Goal: Complete application form: Complete application form

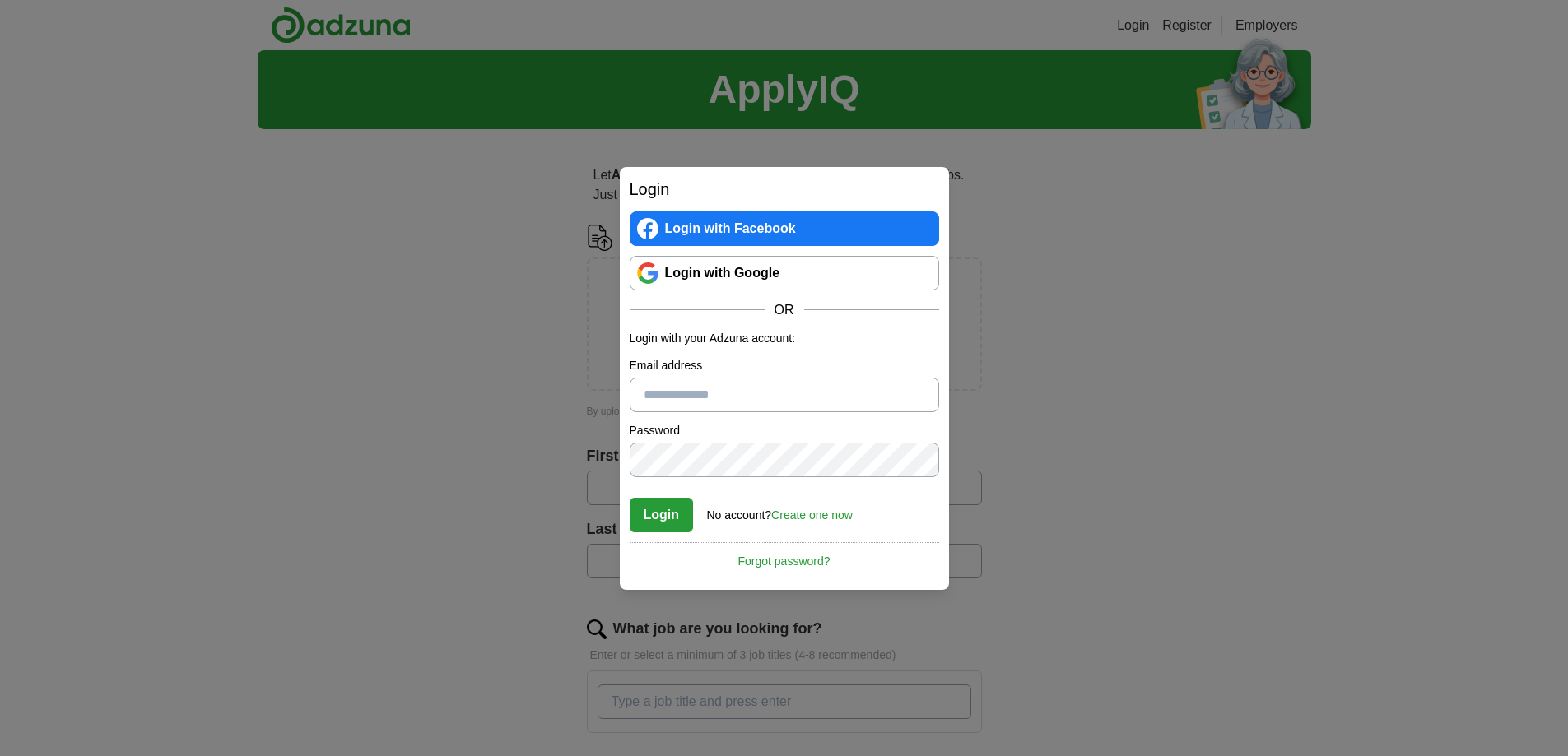
click at [685, 396] on input "Email address" at bounding box center [784, 395] width 310 height 35
type input "**********"
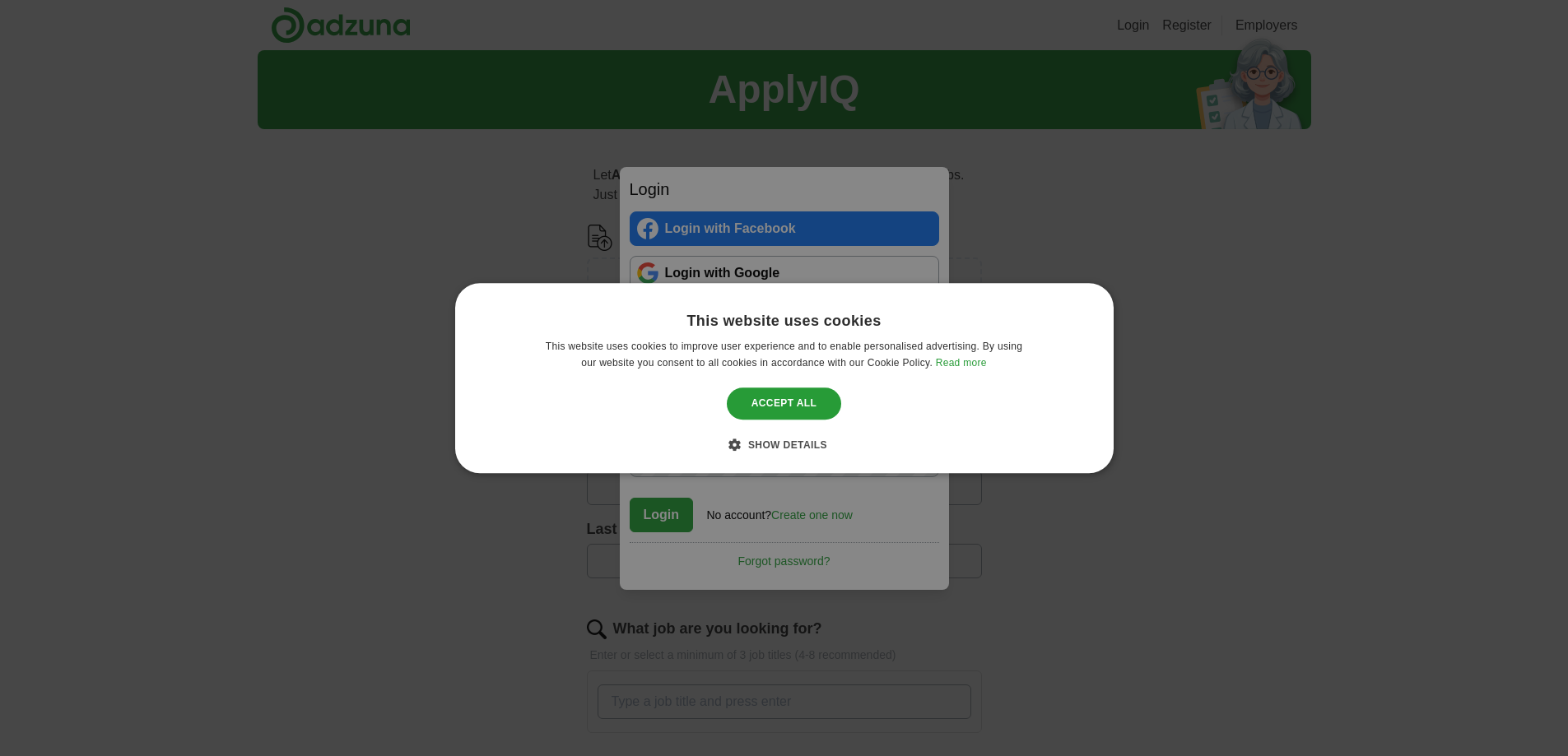
click at [791, 318] on div "This website uses cookies This website uses cookies to improve user experience …" at bounding box center [784, 378] width 1568 height 756
click at [763, 457] on div "This website uses cookies This website uses cookies to improve user experience …" at bounding box center [784, 378] width 1568 height 756
drag, startPoint x: 1258, startPoint y: 117, endPoint x: 1488, endPoint y: 66, distance: 235.6
click at [1496, 108] on div "This website uses cookies This website uses cookies to improve user experience …" at bounding box center [784, 378] width 1568 height 756
click at [1115, 305] on div "This website uses cookies This website uses cookies to improve user experience …" at bounding box center [784, 378] width 1568 height 756
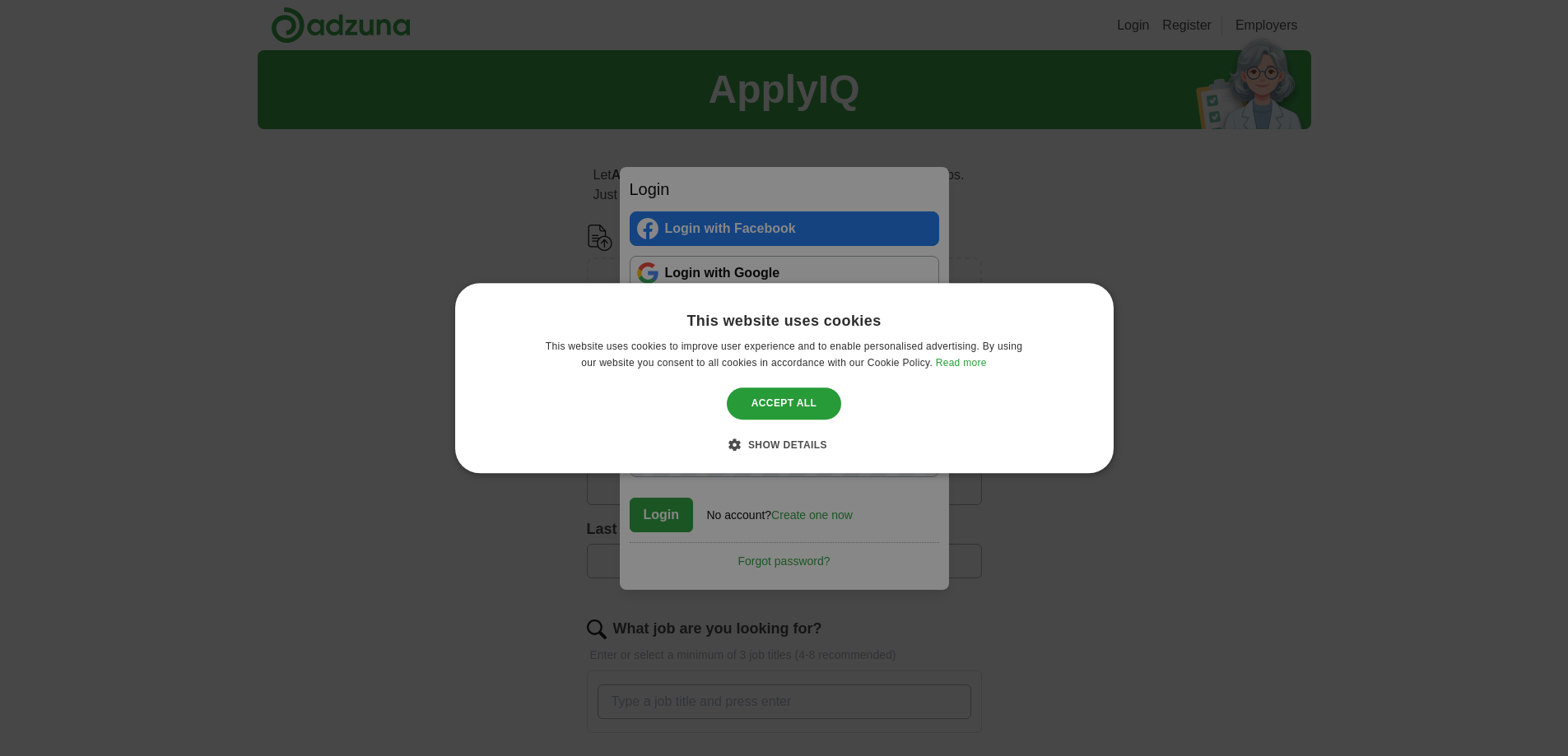
click at [847, 361] on div "This website uses cookies This website uses cookies to improve user experience …" at bounding box center [784, 378] width 1568 height 756
click at [790, 394] on div "This website uses cookies This website uses cookies to improve user experience …" at bounding box center [784, 378] width 1568 height 756
click at [796, 399] on div "This website uses cookies This website uses cookies to improve user experience …" at bounding box center [784, 378] width 1568 height 756
click at [1514, 69] on div "This website uses cookies This website uses cookies to improve user experience …" at bounding box center [784, 378] width 1568 height 756
click at [806, 406] on div "Accept all" at bounding box center [784, 404] width 115 height 31
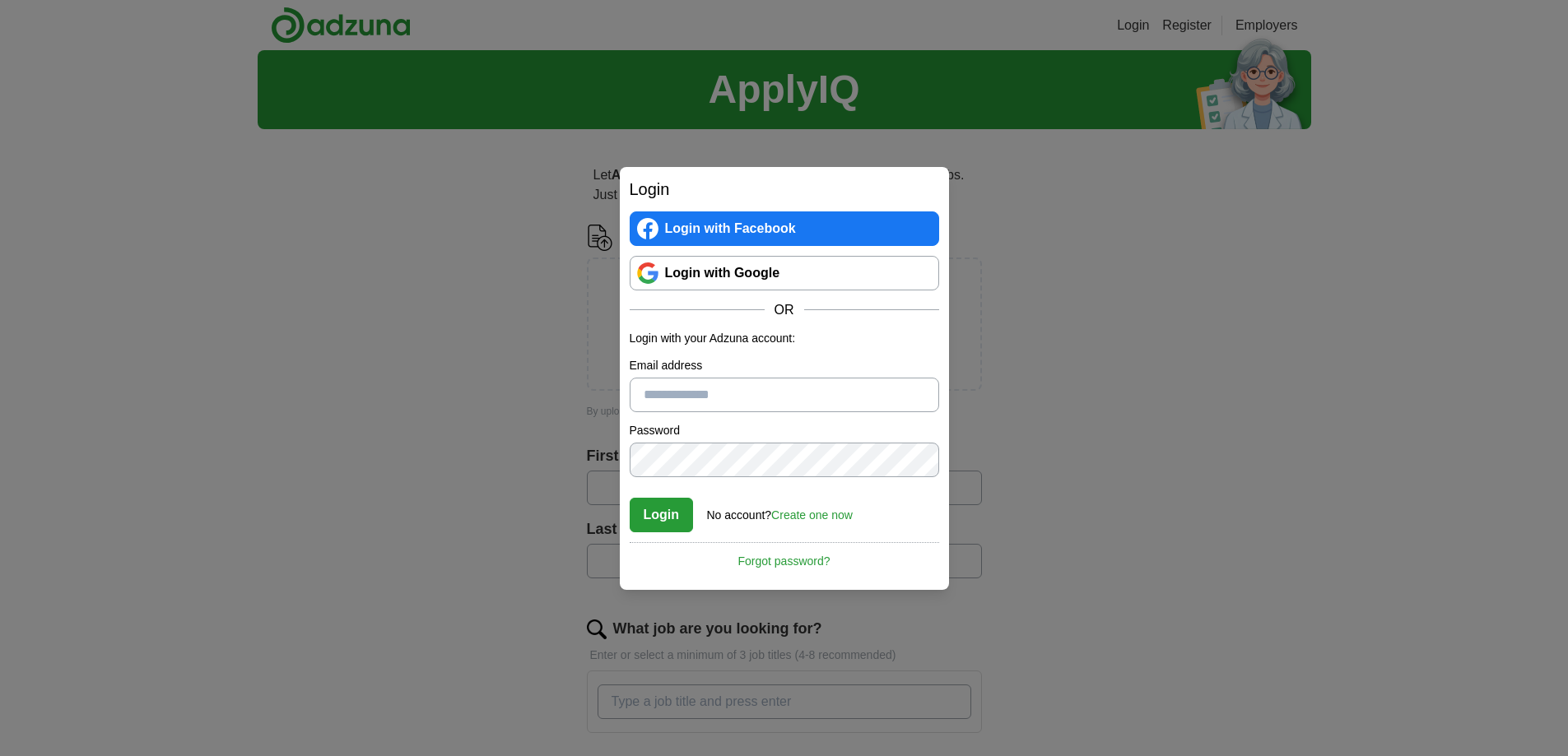
click at [755, 388] on input "Email address" at bounding box center [784, 395] width 310 height 35
type input "**********"
click at [824, 520] on link "Create one now" at bounding box center [813, 514] width 82 height 13
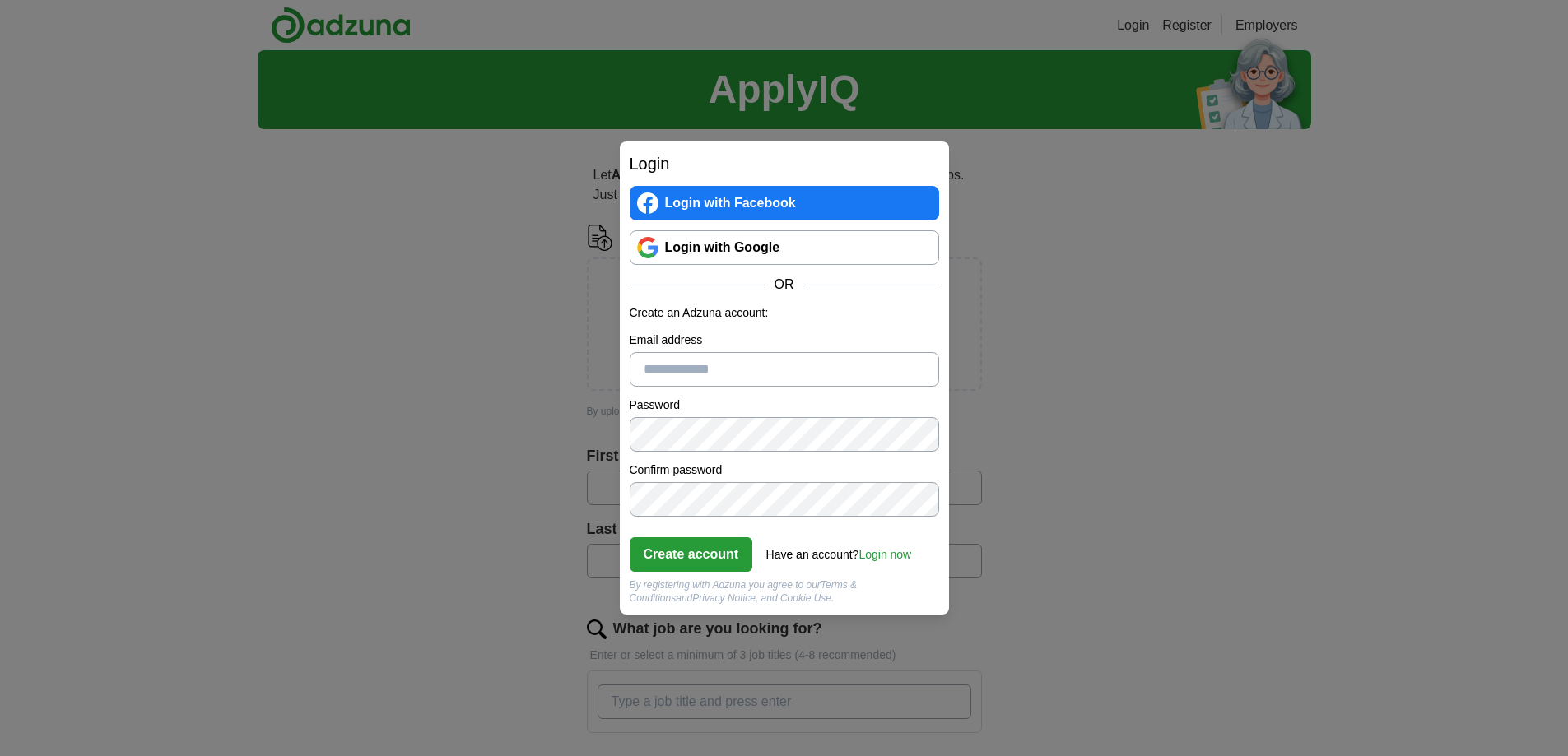
click at [800, 389] on form "Create an Adzuna account: Email address Password Confirm password Create accoun…" at bounding box center [784, 454] width 310 height 300
drag, startPoint x: 801, startPoint y: 370, endPoint x: 807, endPoint y: 385, distance: 16.2
click at [801, 370] on input "Email address" at bounding box center [784, 369] width 310 height 35
type input "**********"
click button "Create account" at bounding box center [691, 554] width 123 height 35
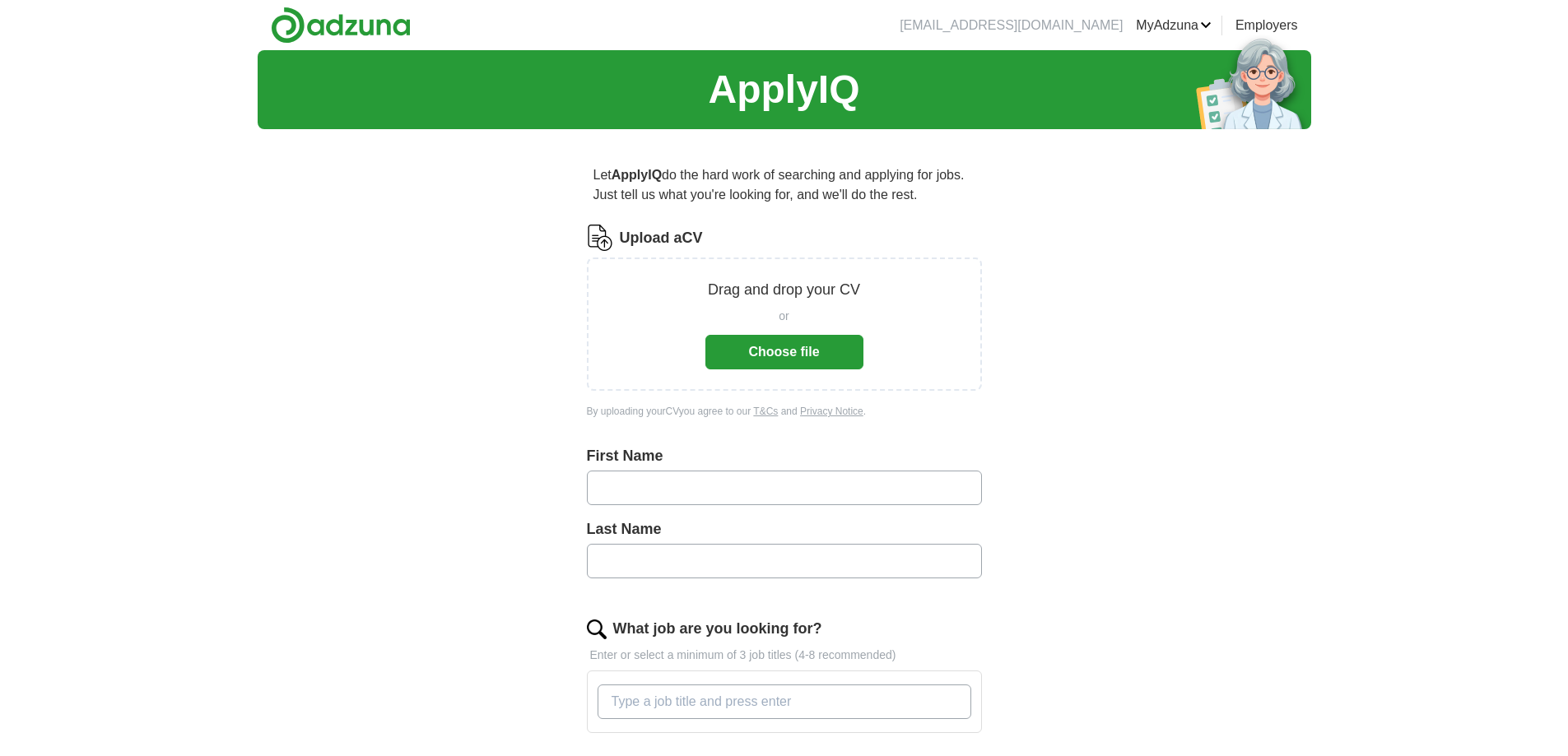
click at [778, 353] on button "Choose file" at bounding box center [784, 352] width 158 height 35
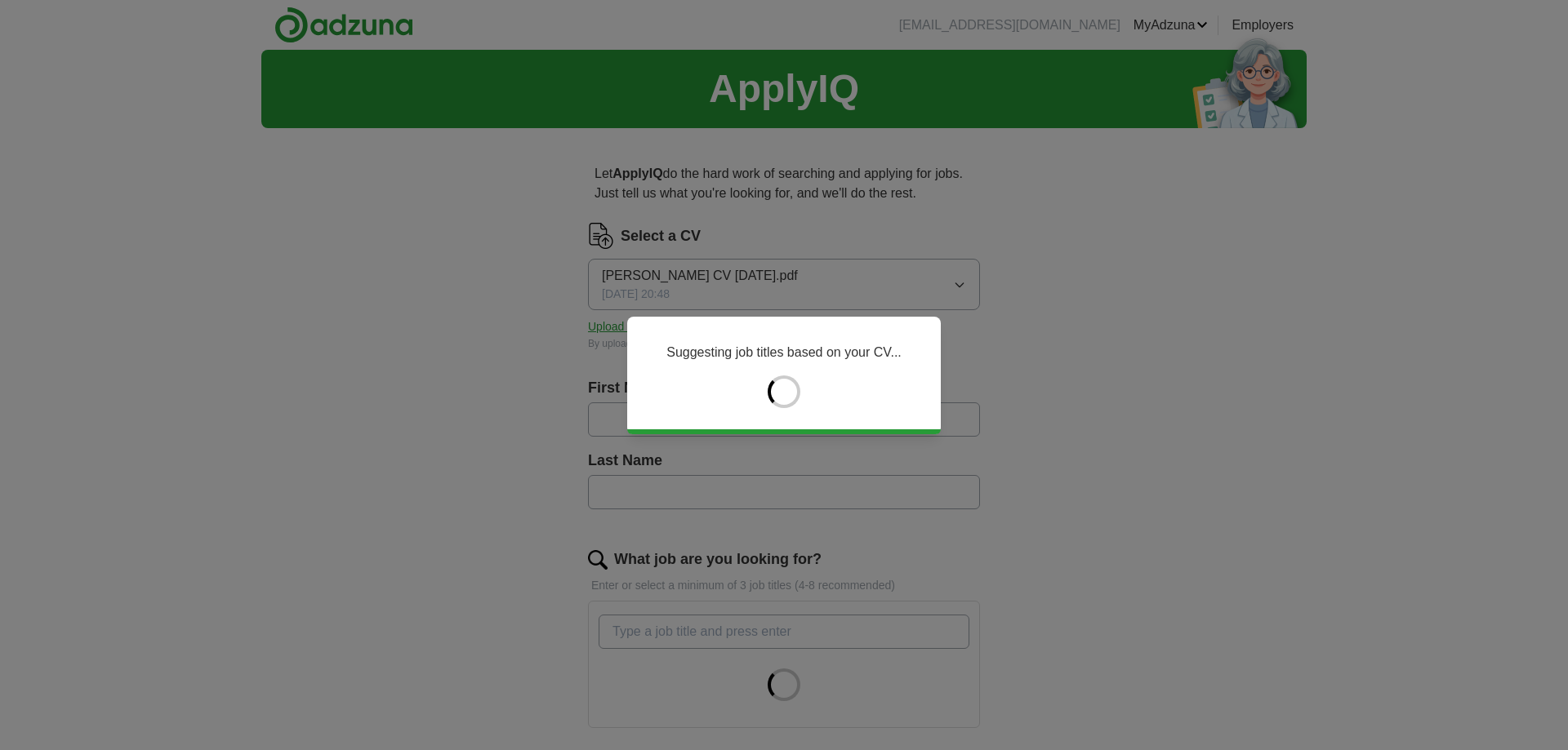
type input "********"
type input "*********"
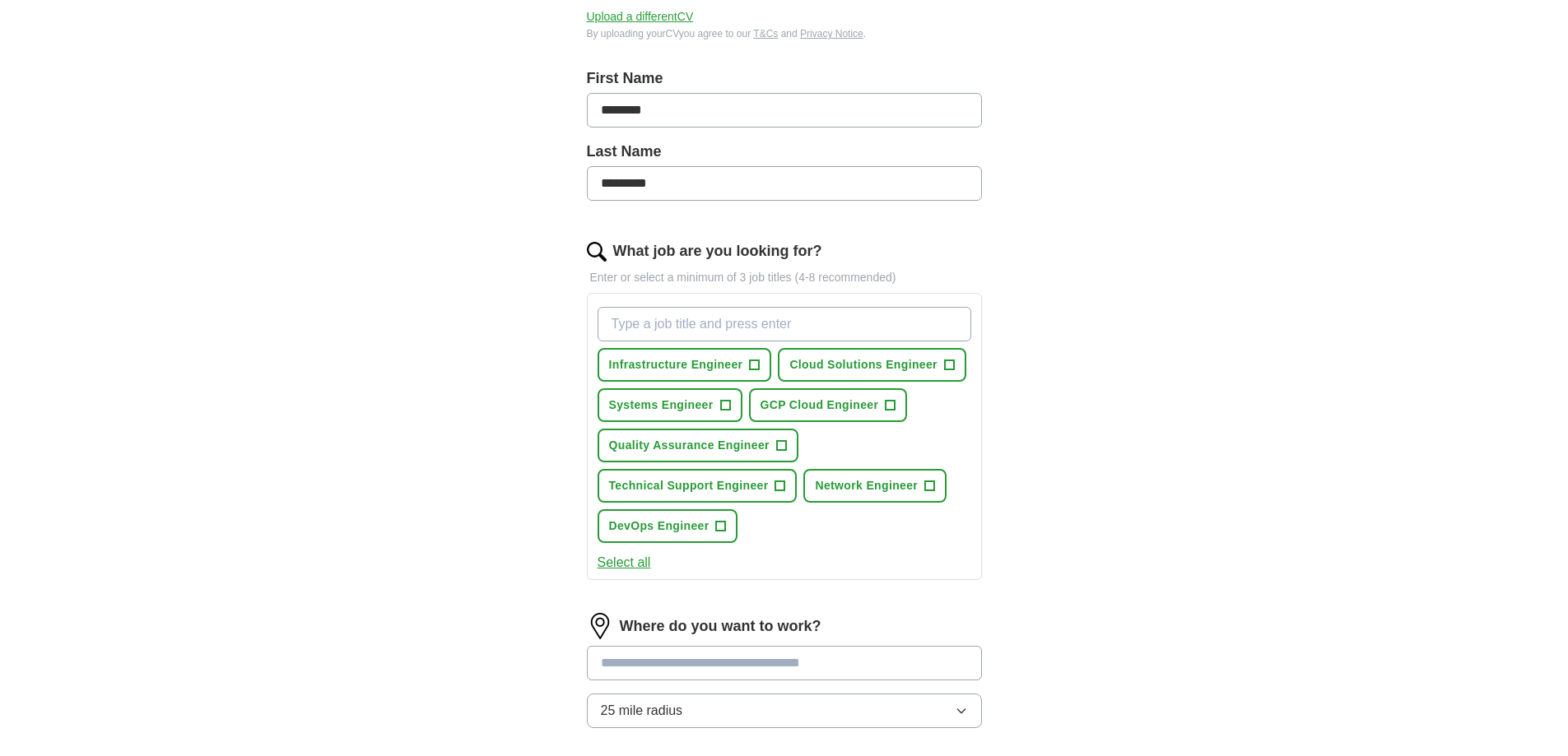
scroll to position [329, 0]
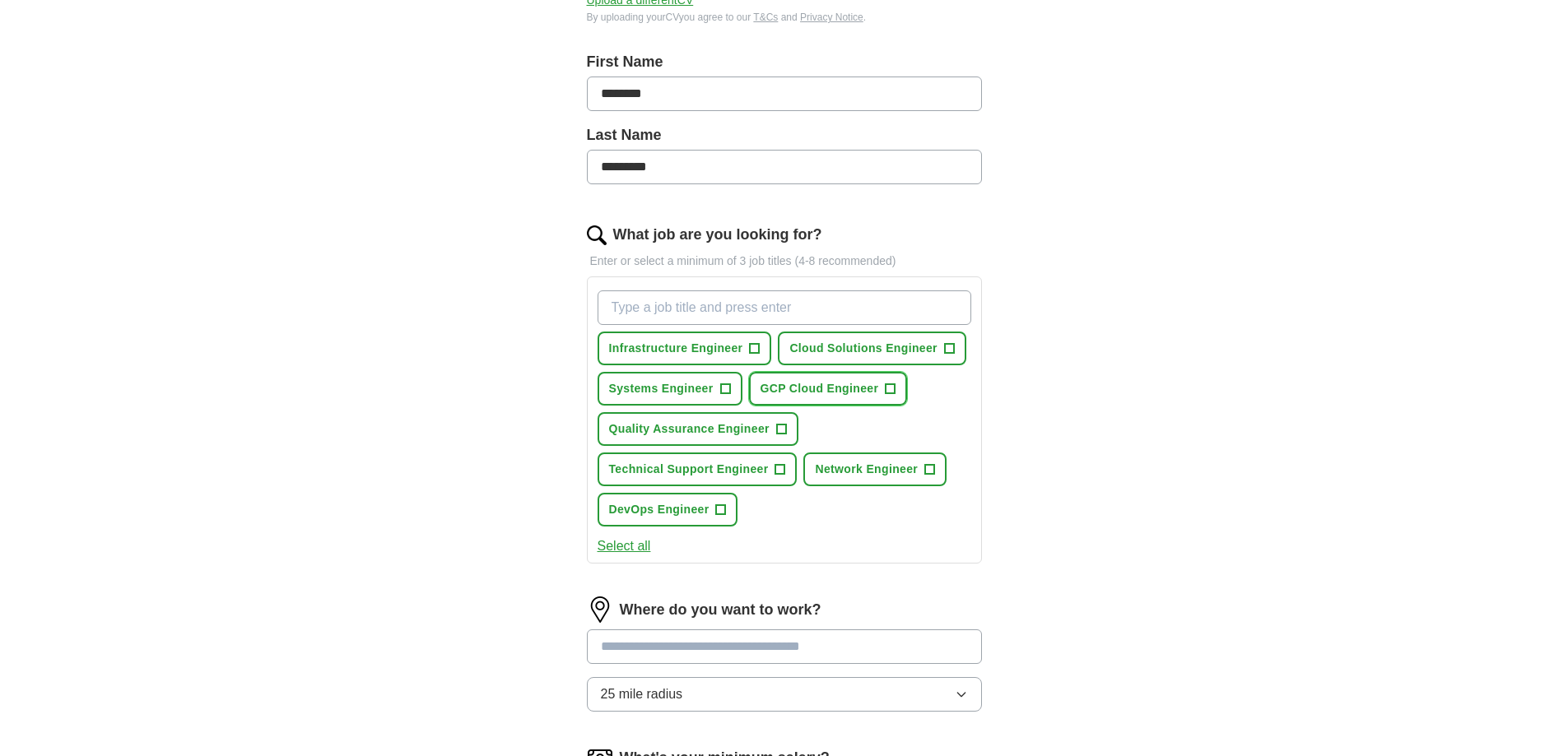
click at [894, 389] on span "+" at bounding box center [891, 389] width 10 height 13
click at [950, 349] on span "+" at bounding box center [949, 348] width 10 height 13
click at [755, 346] on span "+" at bounding box center [755, 348] width 10 height 13
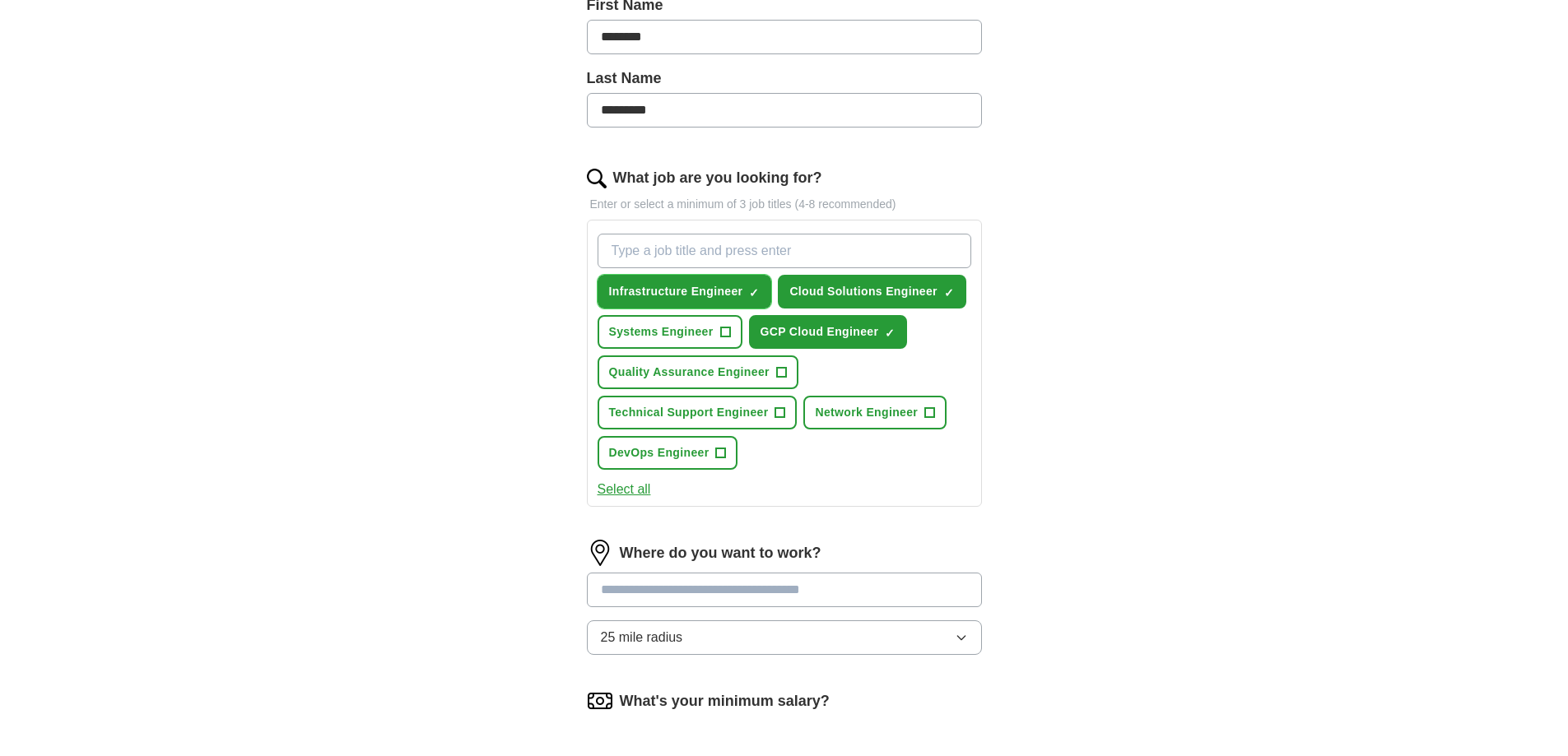
scroll to position [412, 0]
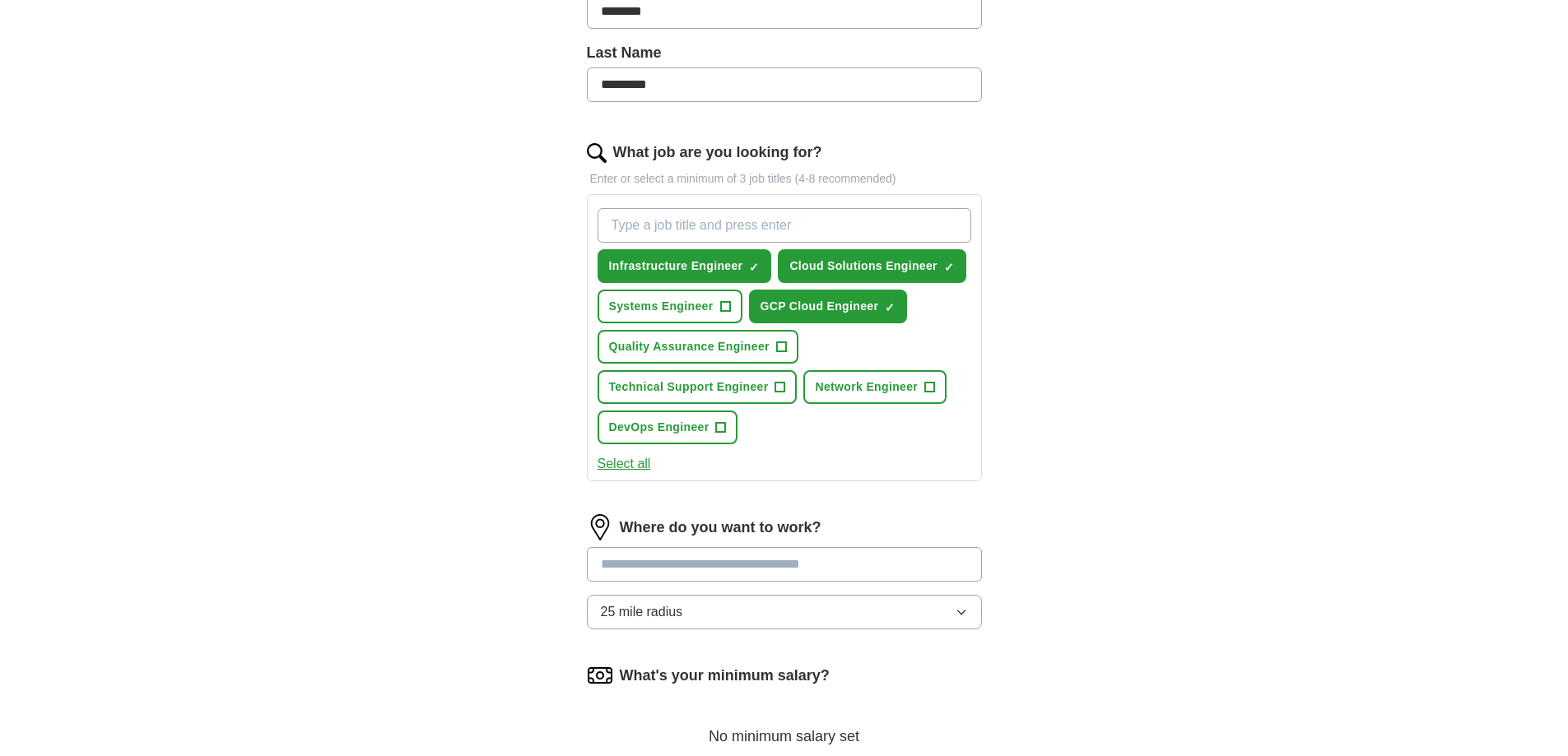
click at [818, 562] on input at bounding box center [784, 564] width 395 height 35
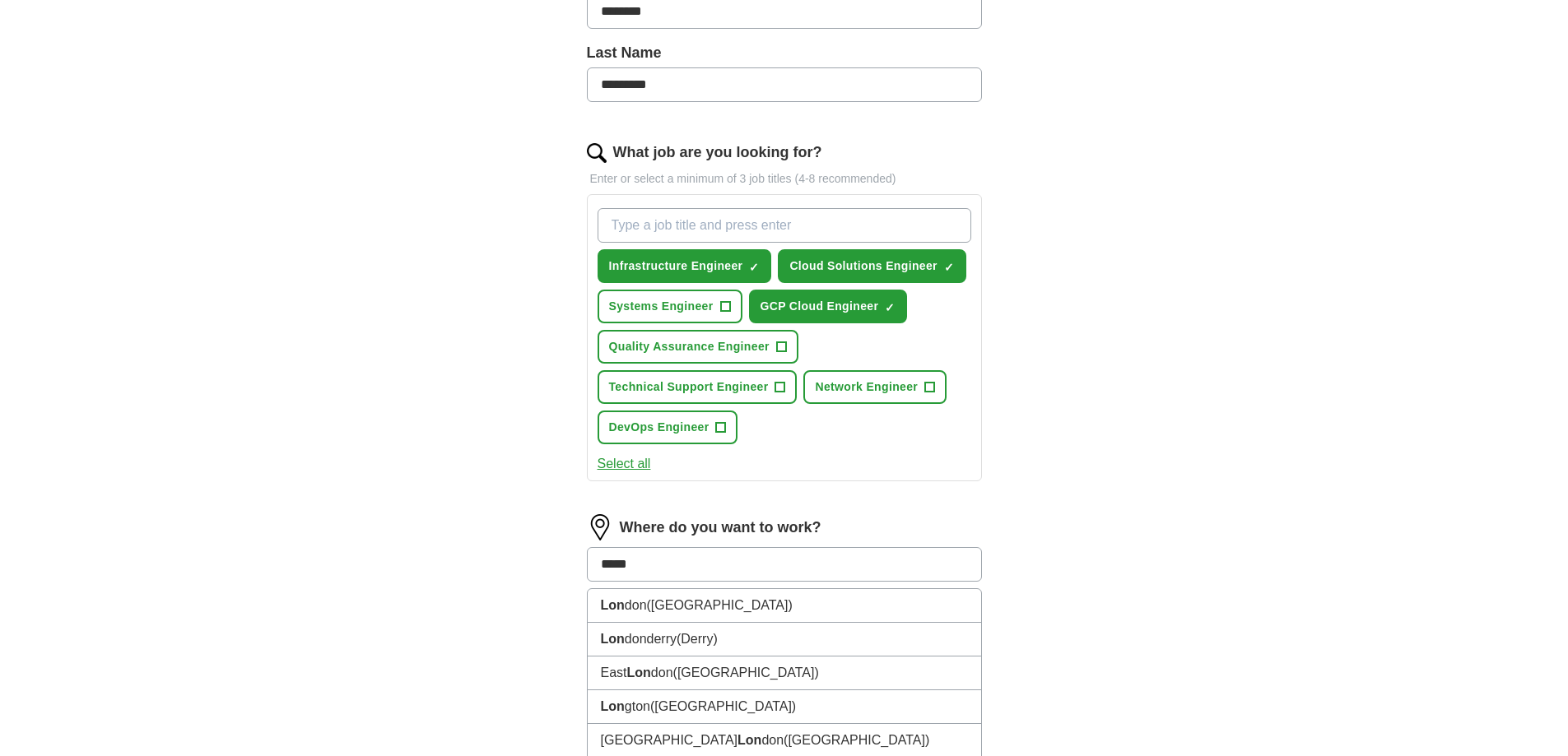
type input "******"
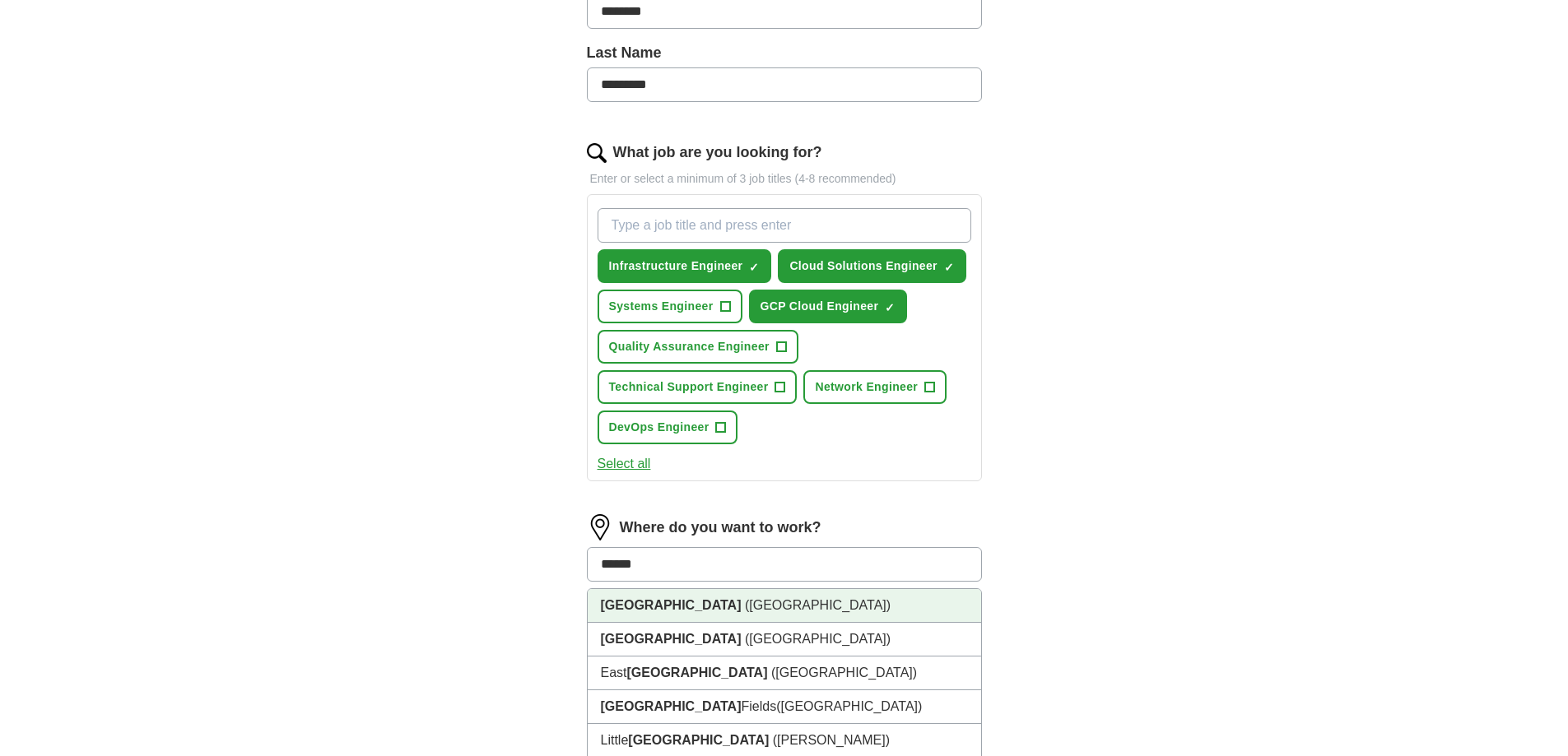
click at [779, 600] on li "[GEOGRAPHIC_DATA] ([GEOGRAPHIC_DATA])" at bounding box center [784, 606] width 393 height 34
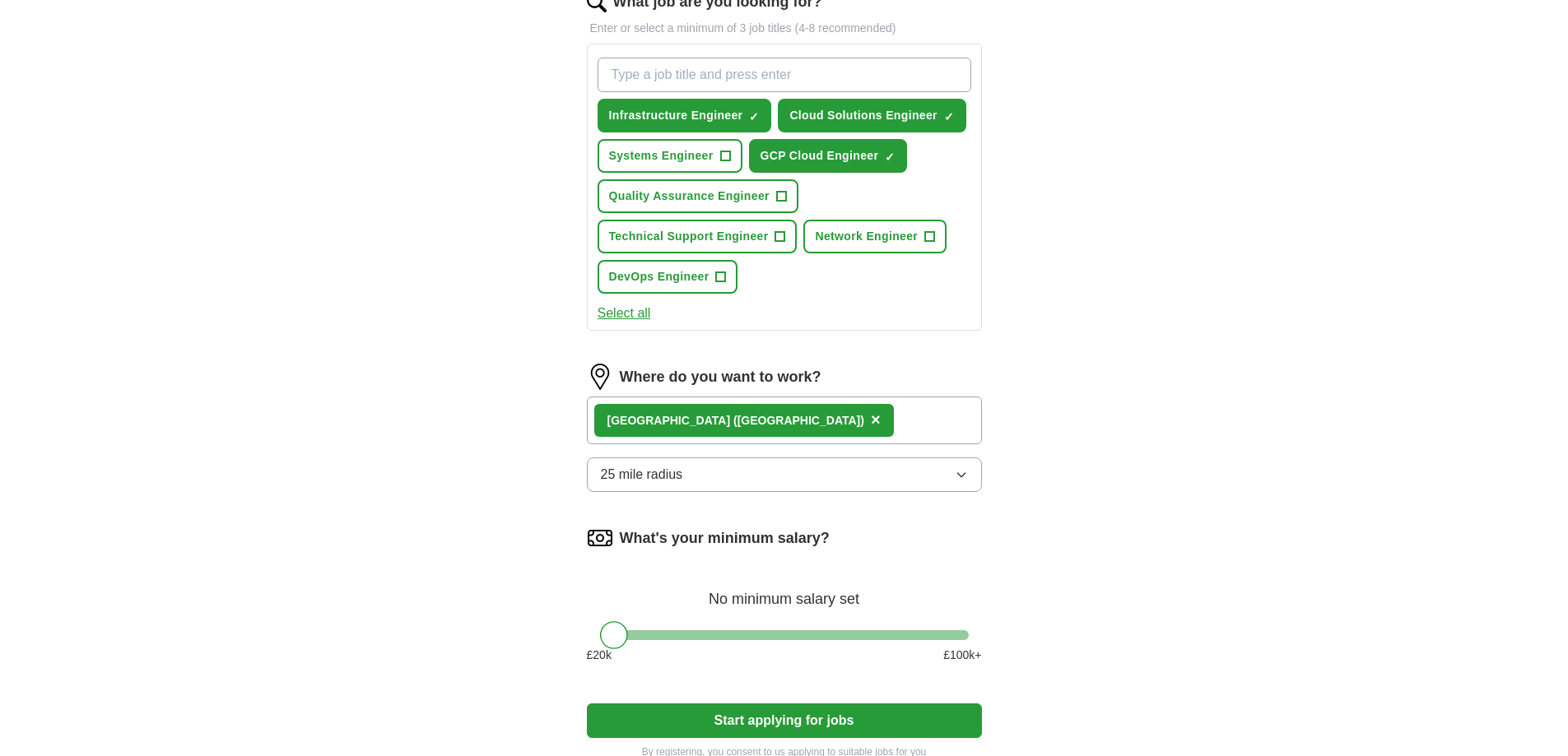
scroll to position [576, 0]
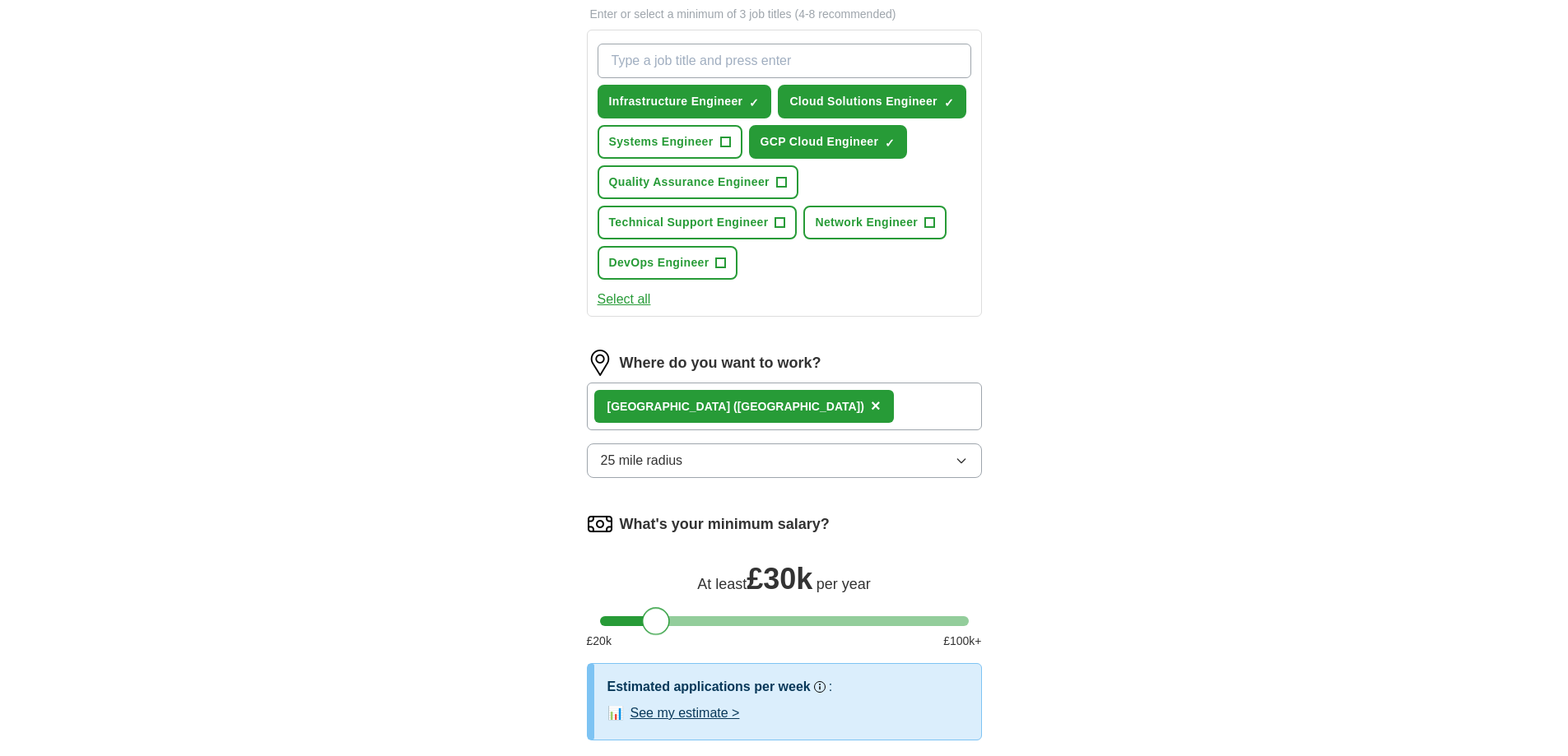
drag, startPoint x: 619, startPoint y: 628, endPoint x: 659, endPoint y: 632, distance: 40.2
click at [659, 632] on div at bounding box center [656, 621] width 28 height 28
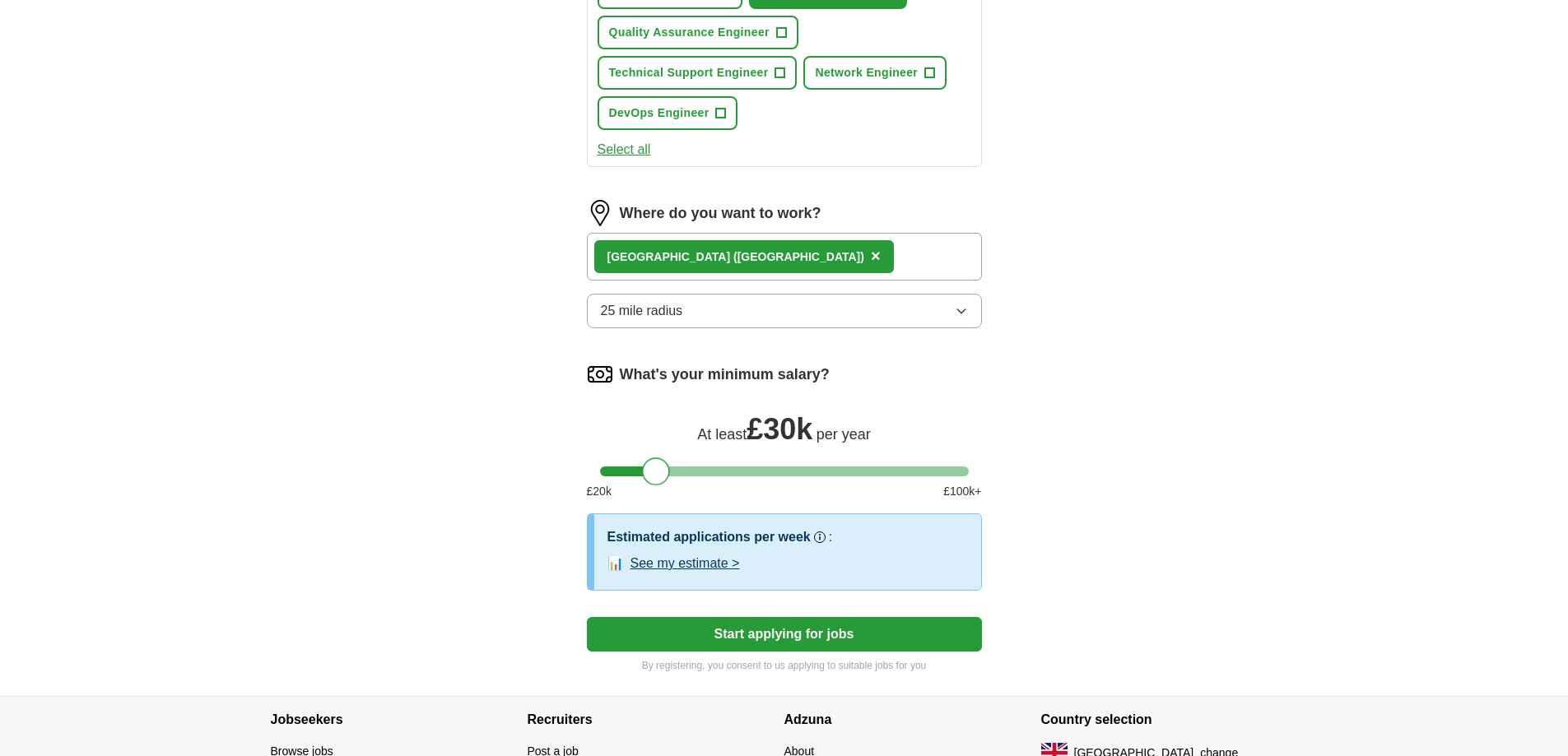
scroll to position [741, 0]
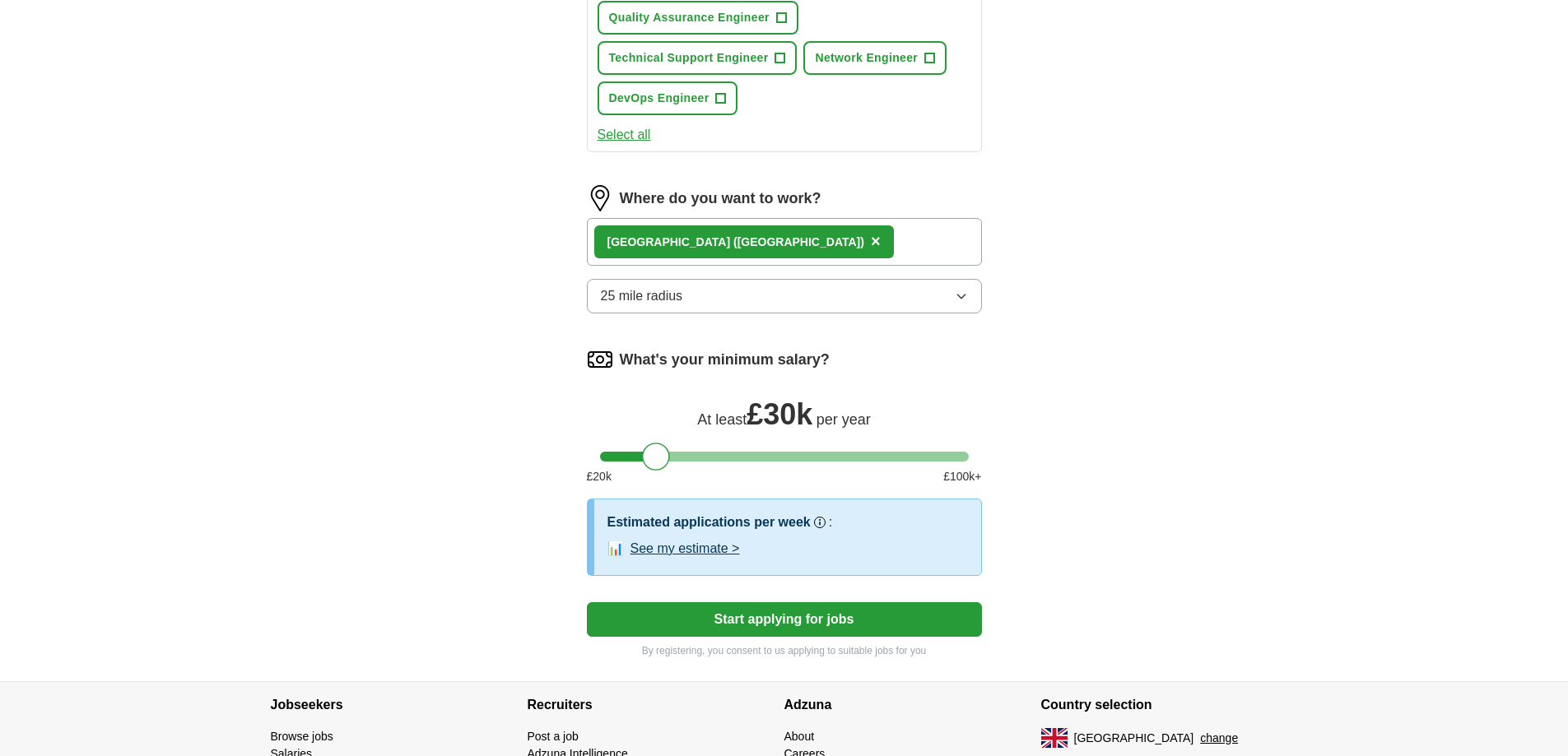
click at [895, 285] on button "25 mile radius" at bounding box center [784, 296] width 395 height 35
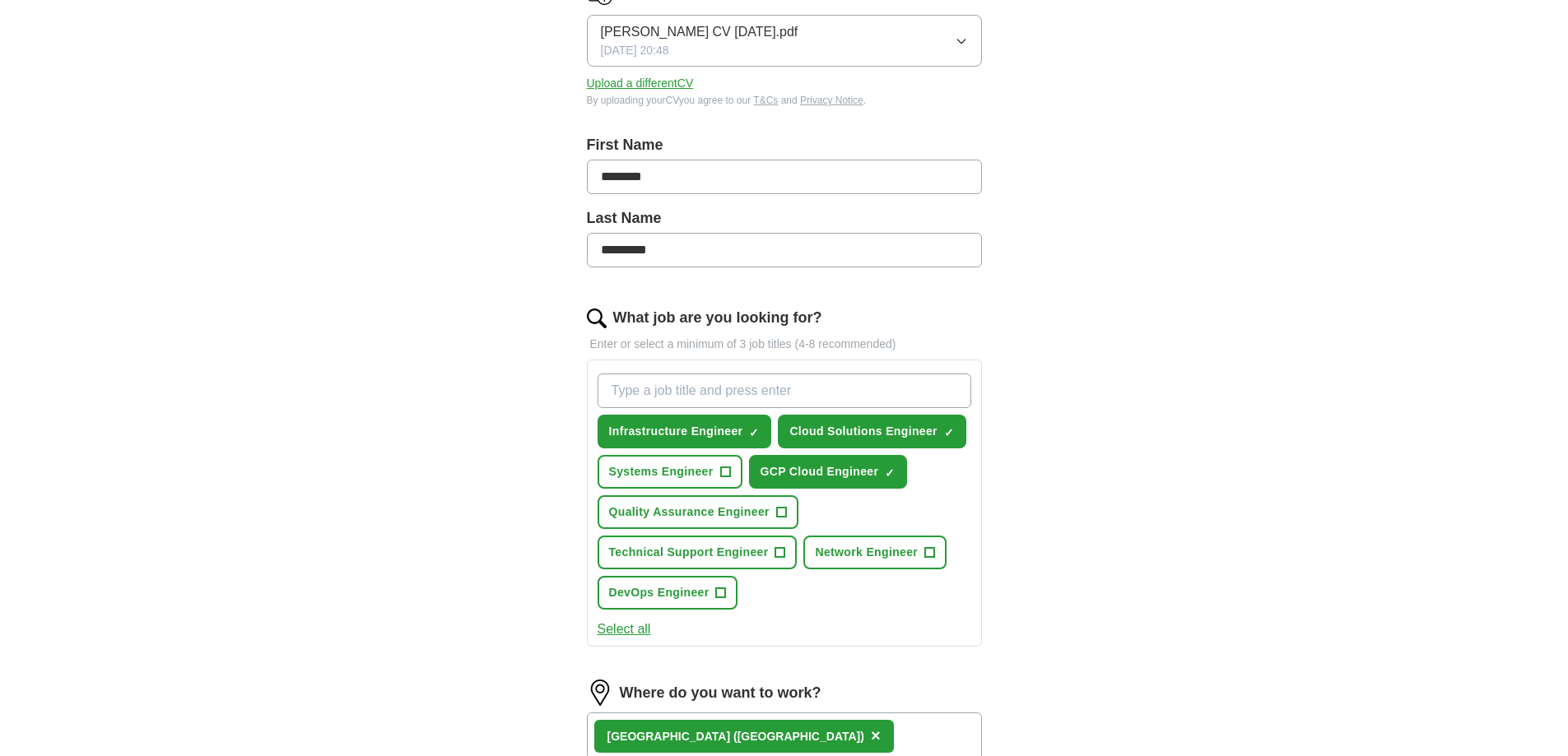
scroll to position [247, 0]
click at [787, 389] on input "What job are you looking for?" at bounding box center [784, 389] width 373 height 35
type input "c"
type input "Cloud Engineer"
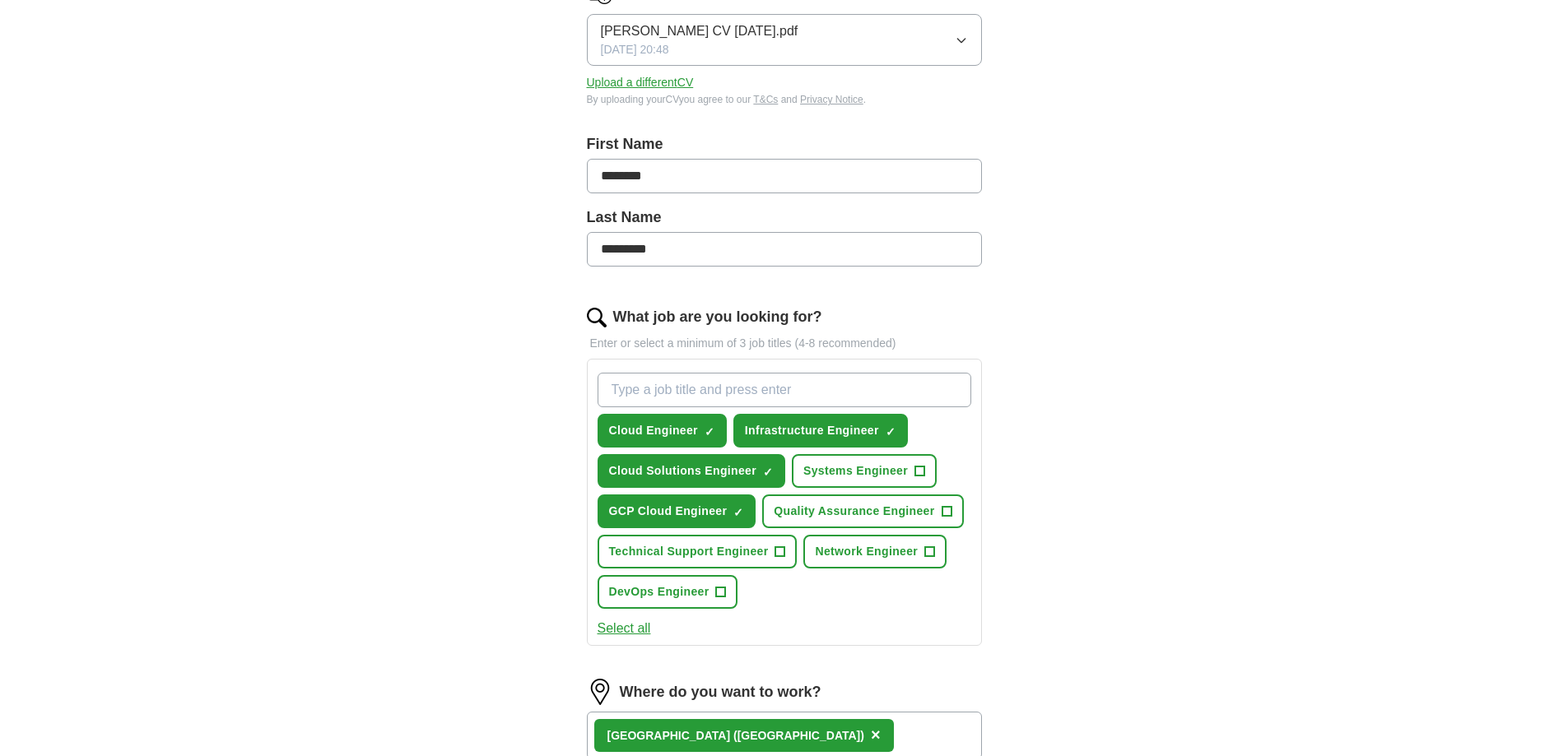
click at [787, 389] on input "What job are you looking for?" at bounding box center [784, 389] width 373 height 35
type input "Cloud Consultant"
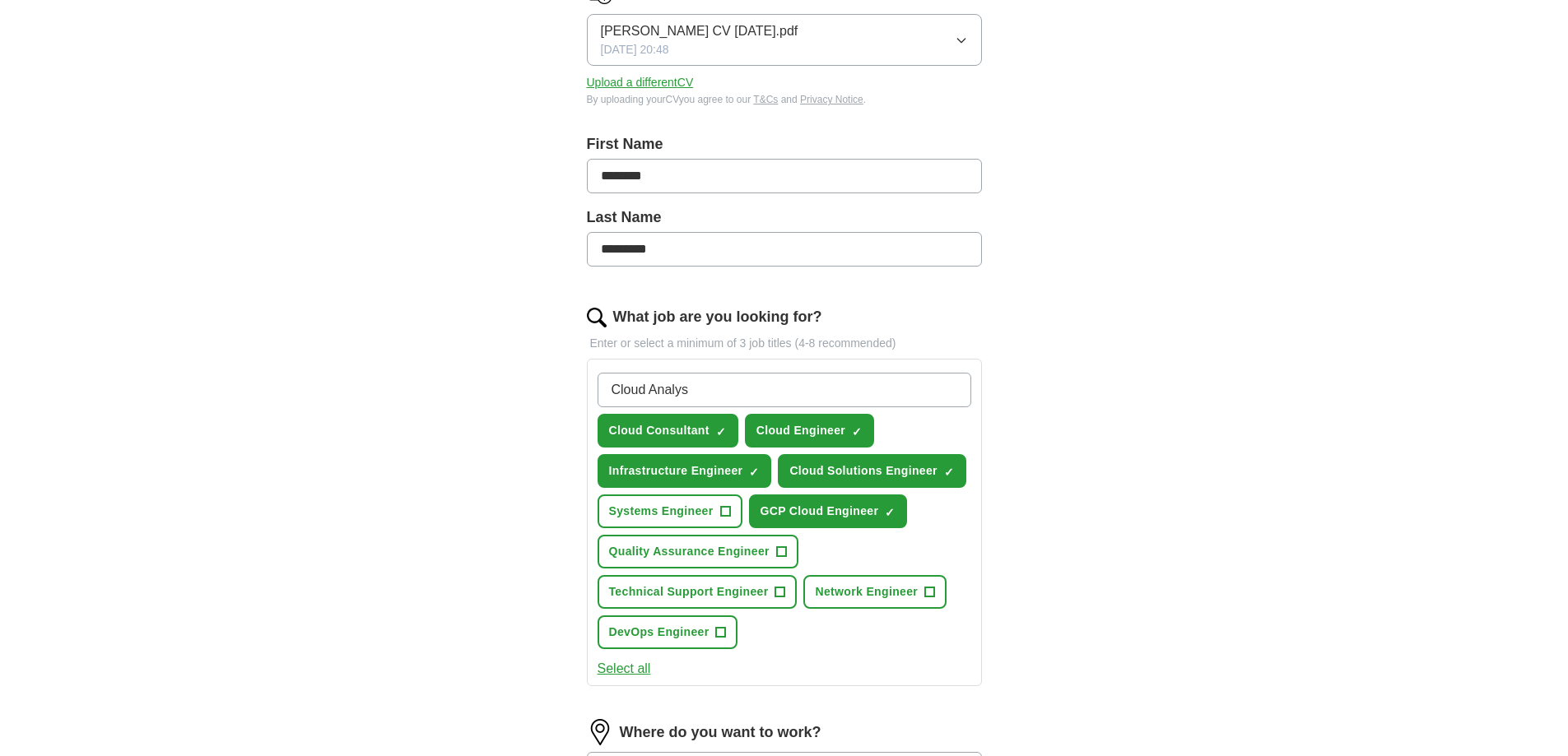
type input "Cloud Analyst"
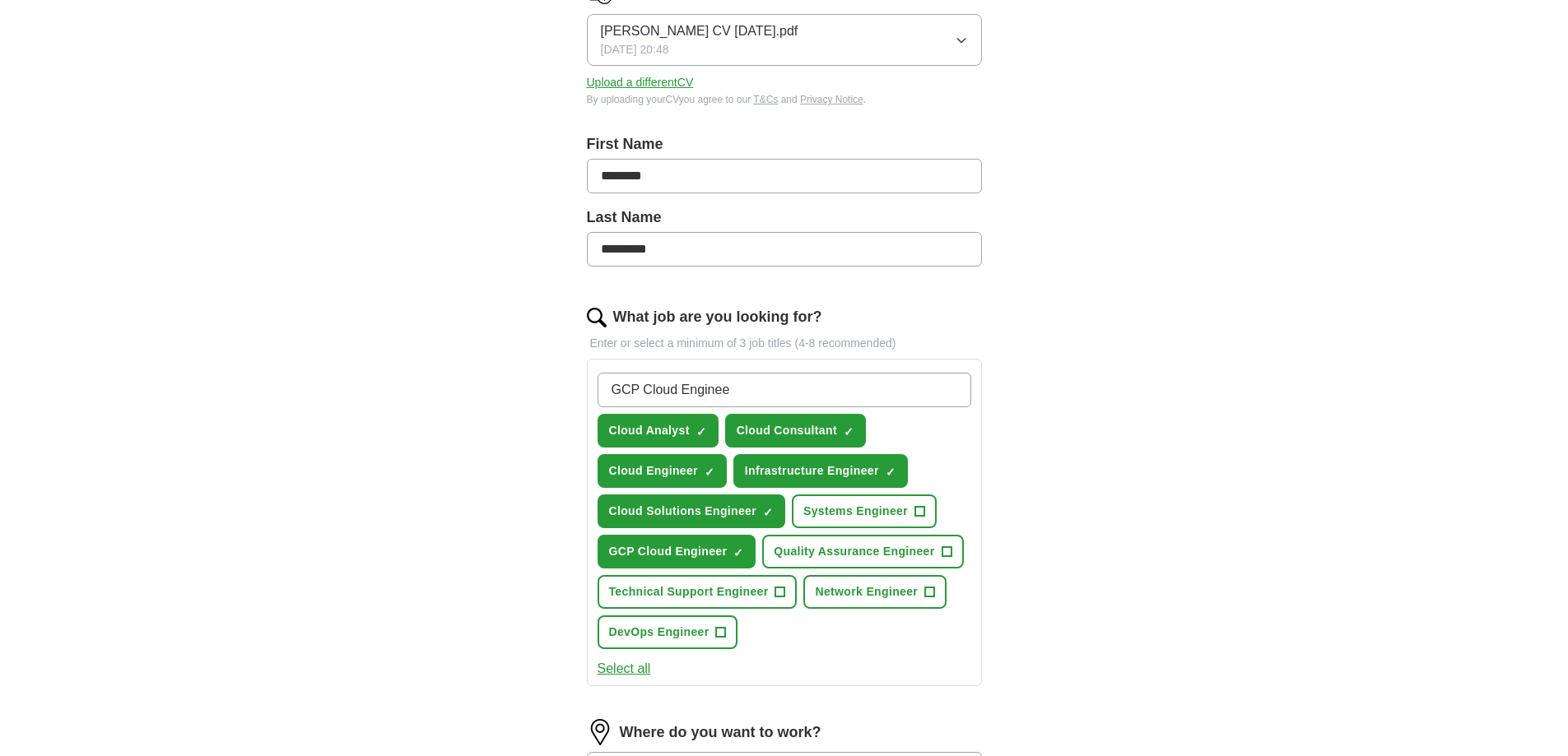
type input "GCP Cloud Engineer"
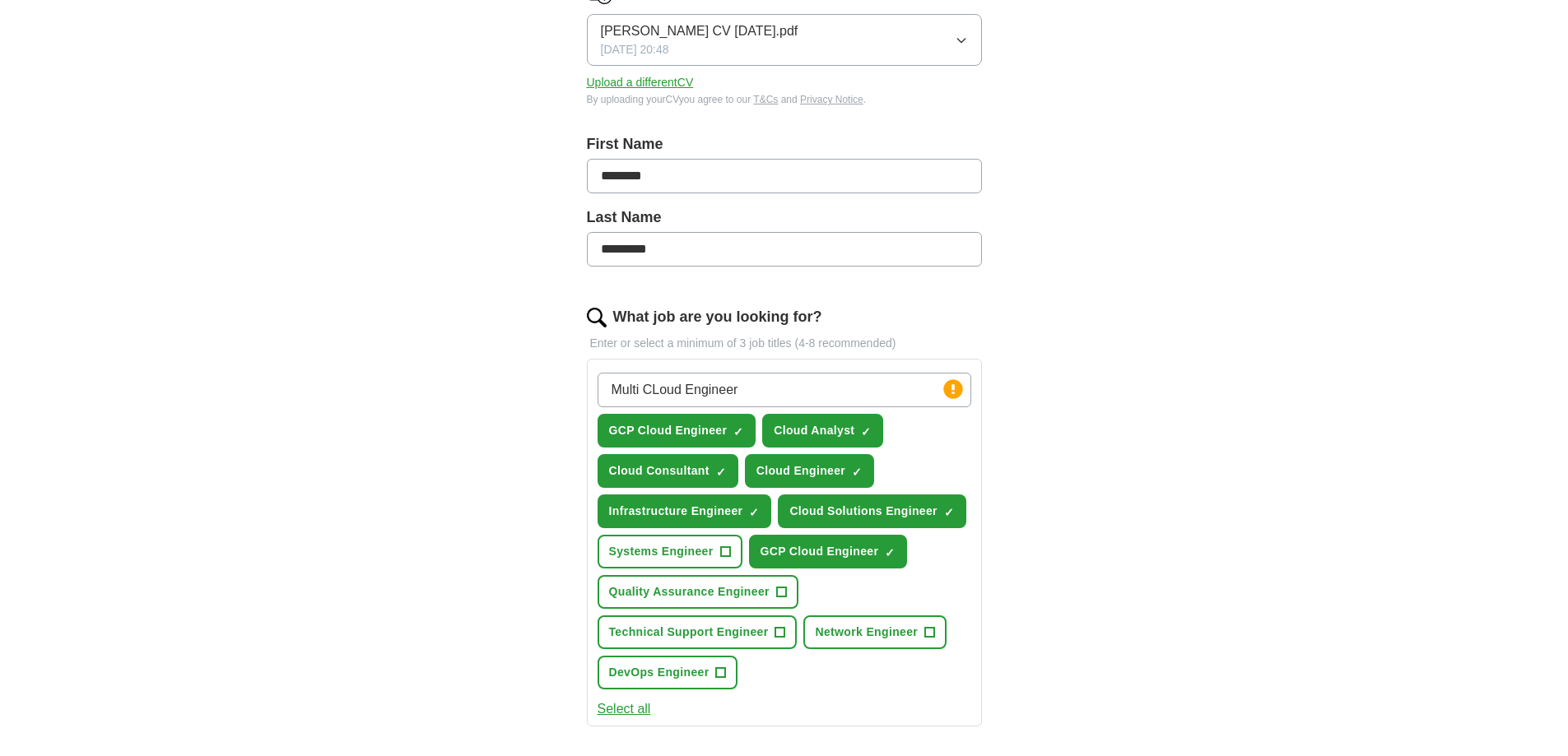
click at [758, 386] on input "Multi CLoud Engineer" at bounding box center [784, 389] width 373 height 35
paste input "l"
type input "Multi Cloud Engineer"
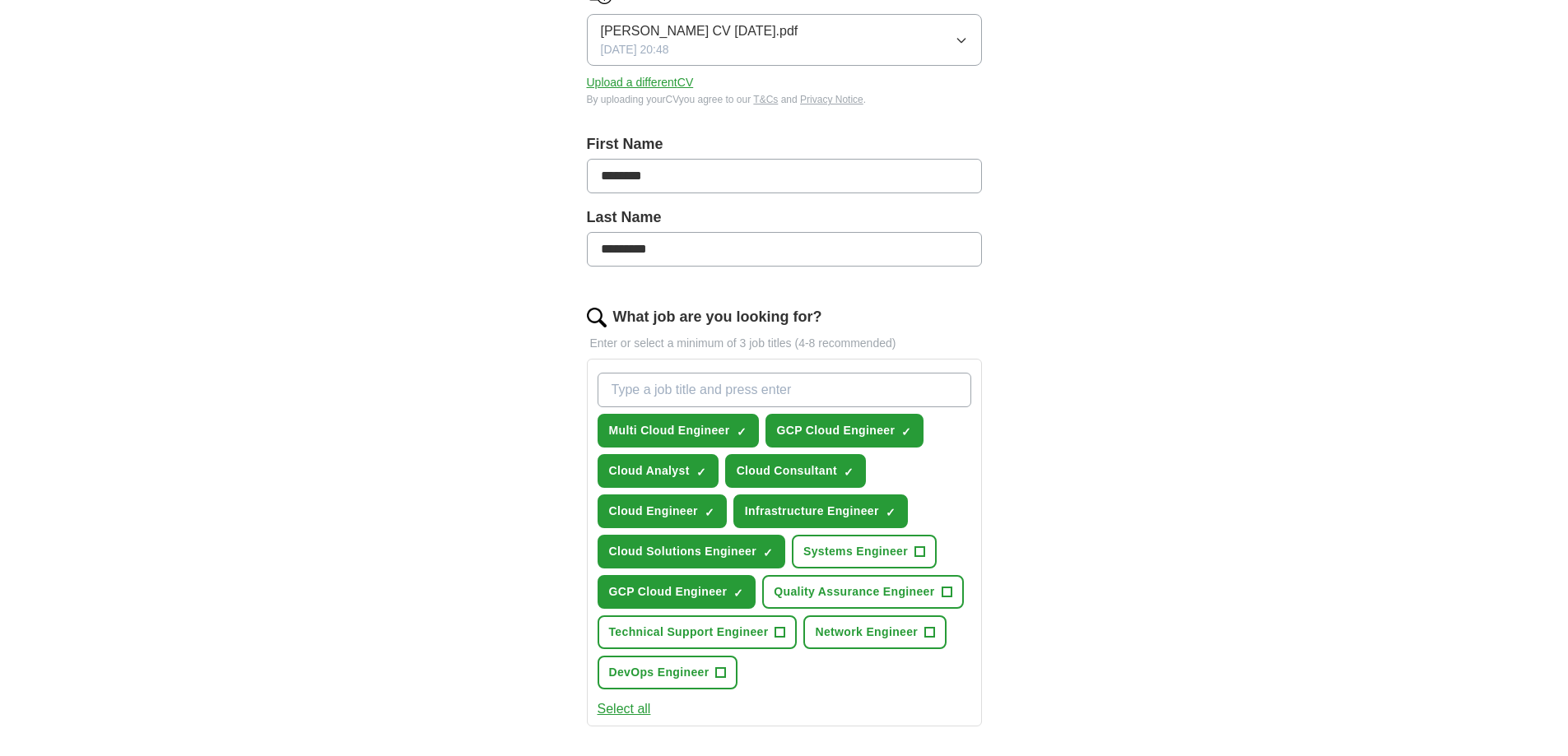
click at [1145, 393] on div "ApplyIQ Let ApplyIQ do the hard work of searching and applying for jobs. Just t…" at bounding box center [784, 530] width 1053 height 1452
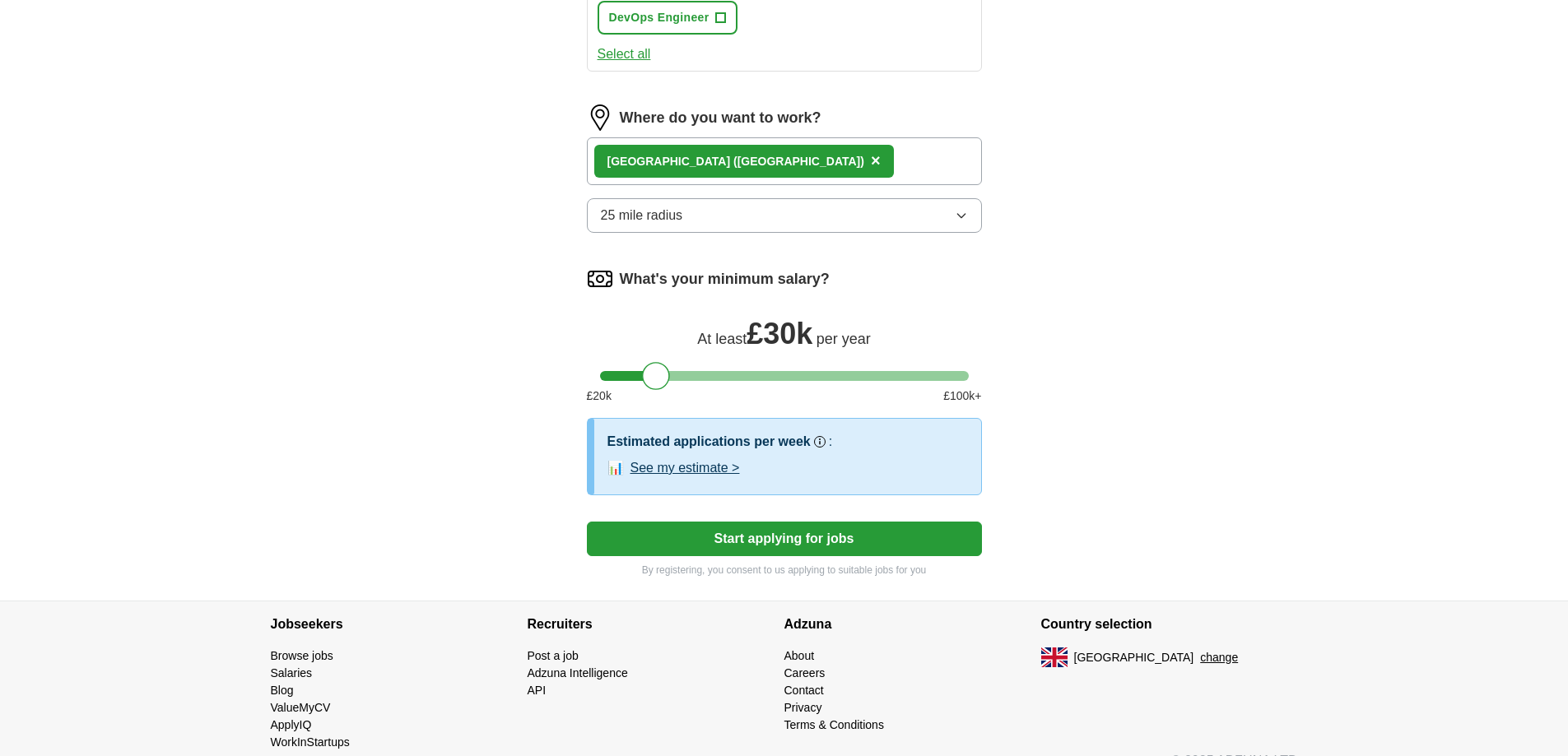
scroll to position [929, 0]
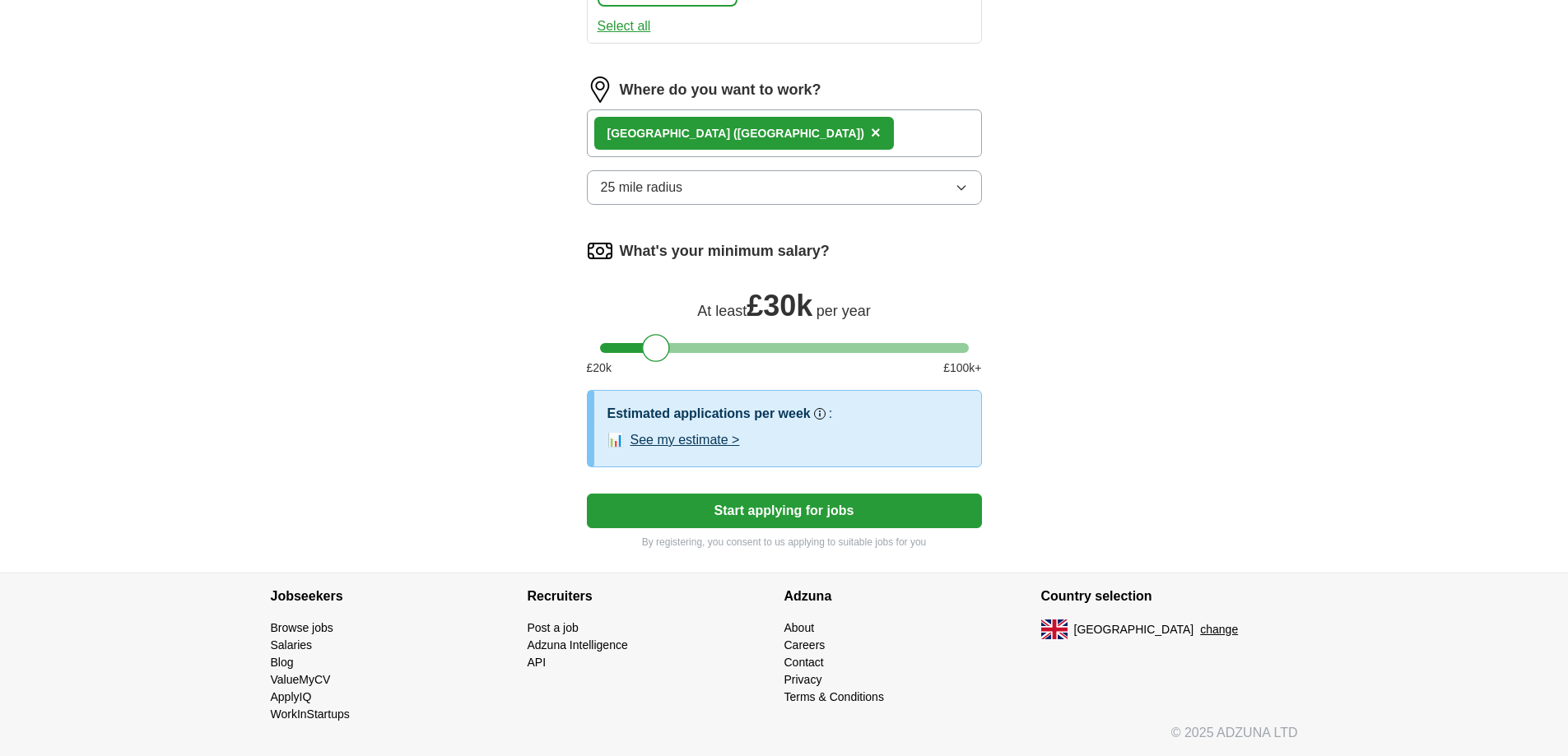
click at [804, 508] on button "Start applying for jobs" at bounding box center [784, 511] width 395 height 35
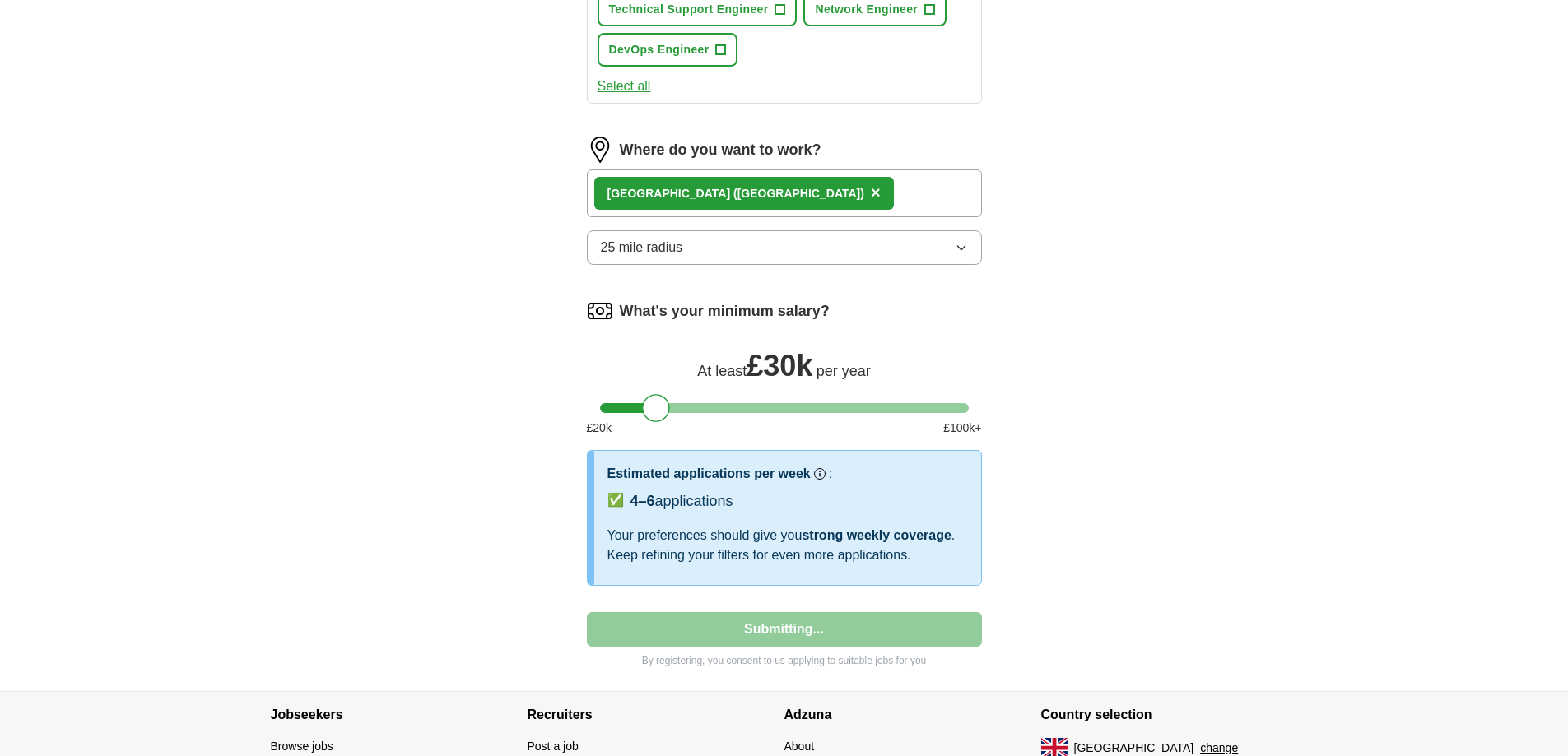
select select "**"
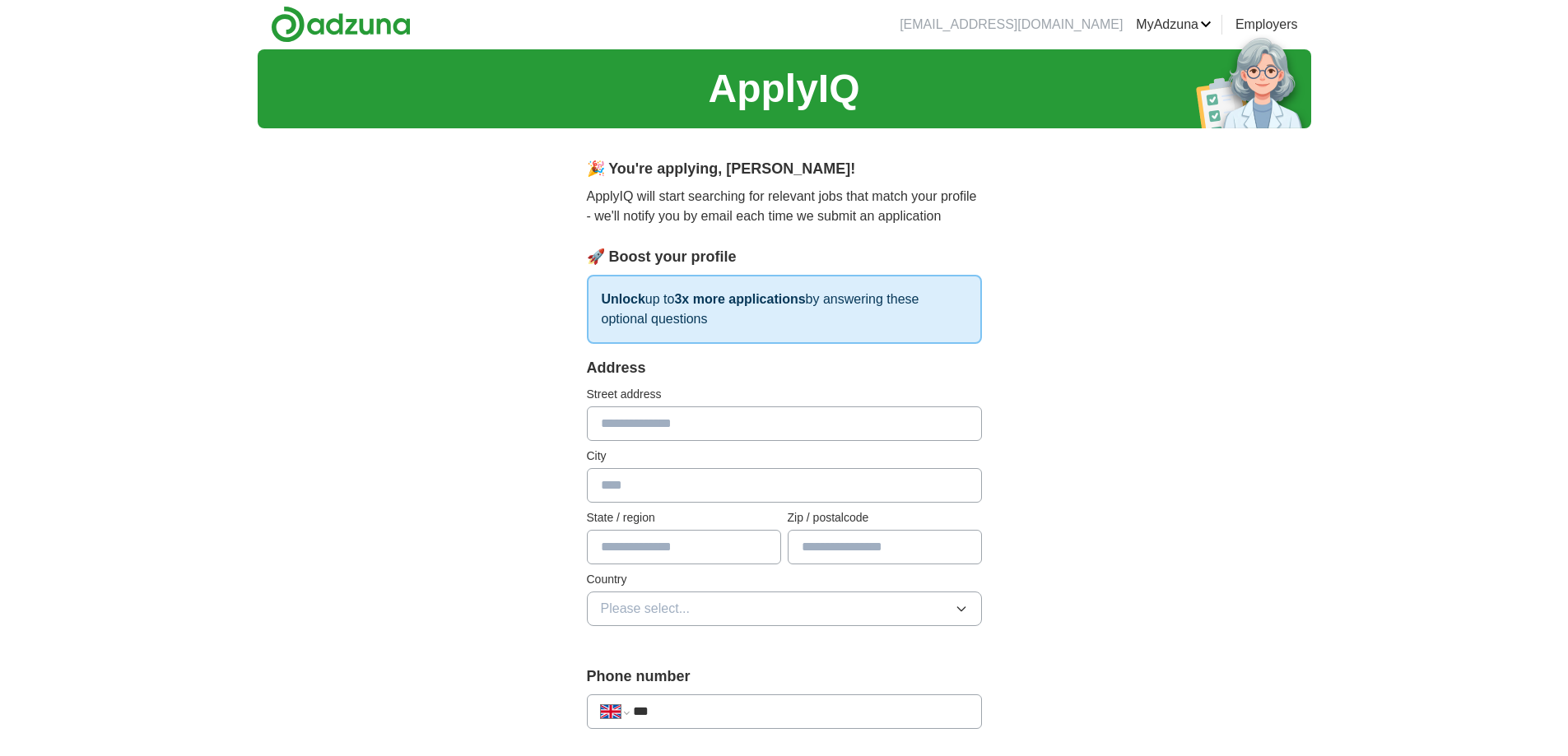
scroll to position [0, 0]
click at [786, 422] on input "text" at bounding box center [784, 424] width 395 height 35
type input "**********"
type input "*******"
type input "**********"
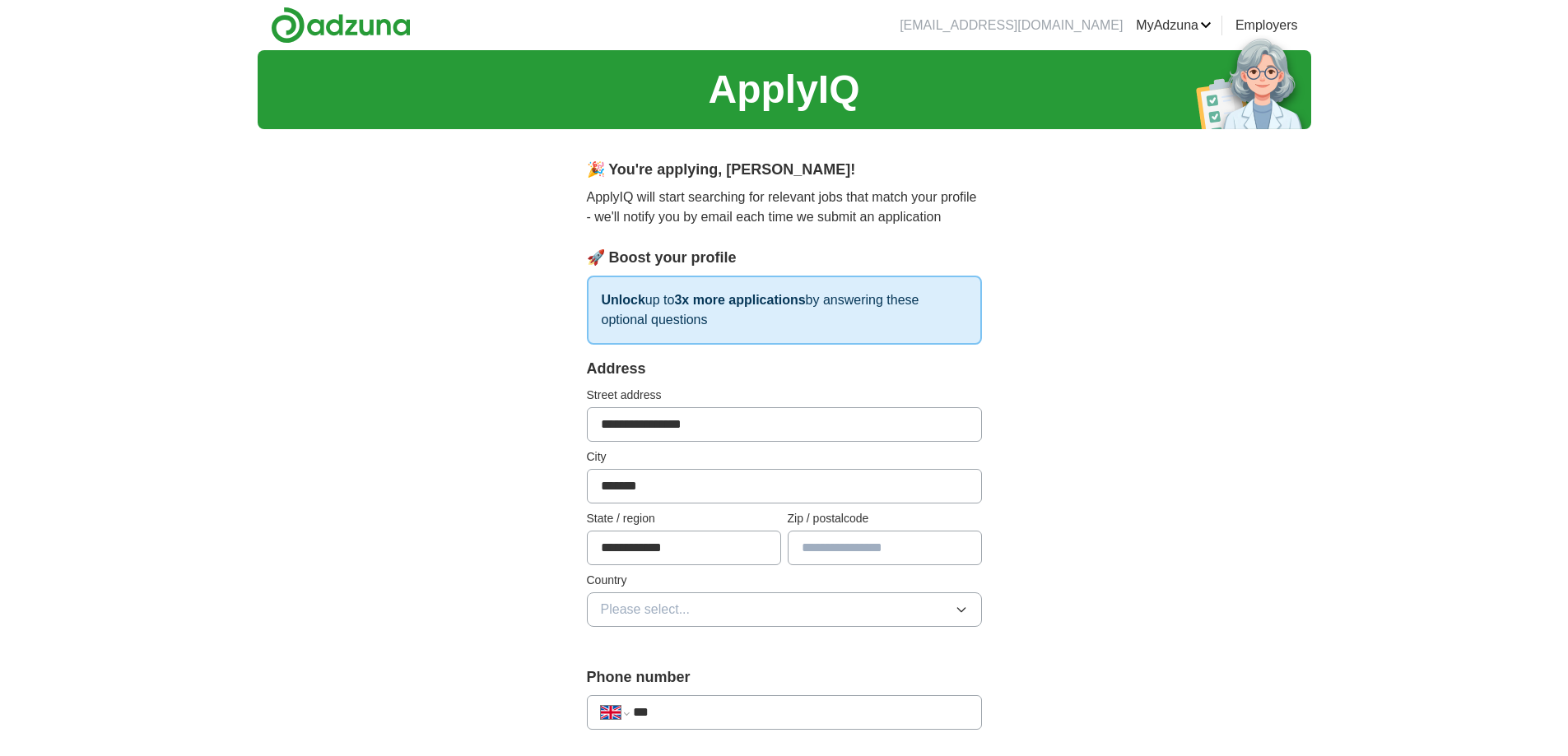
type input "********"
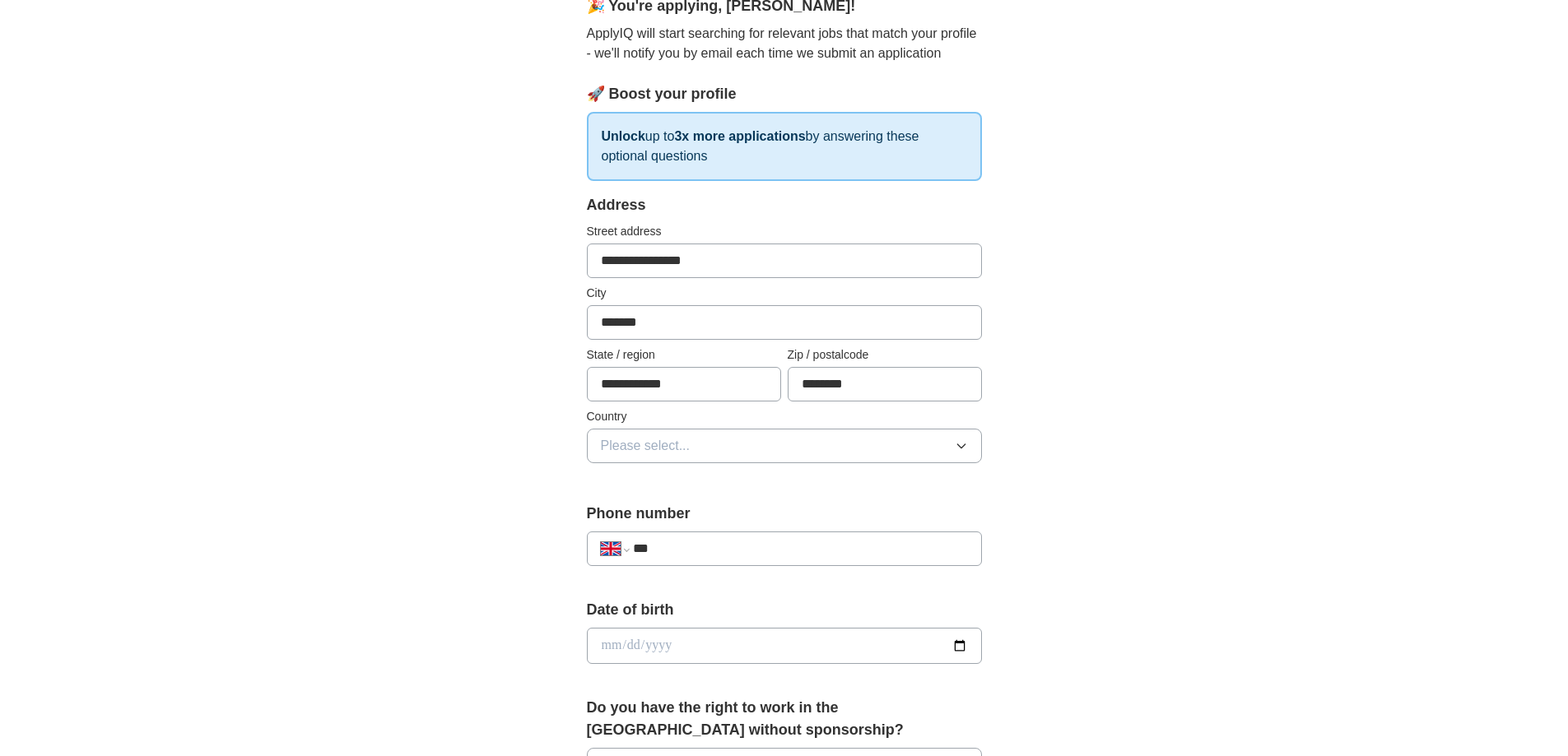
scroll to position [165, 0]
click at [825, 439] on button "Please select..." at bounding box center [784, 445] width 395 height 35
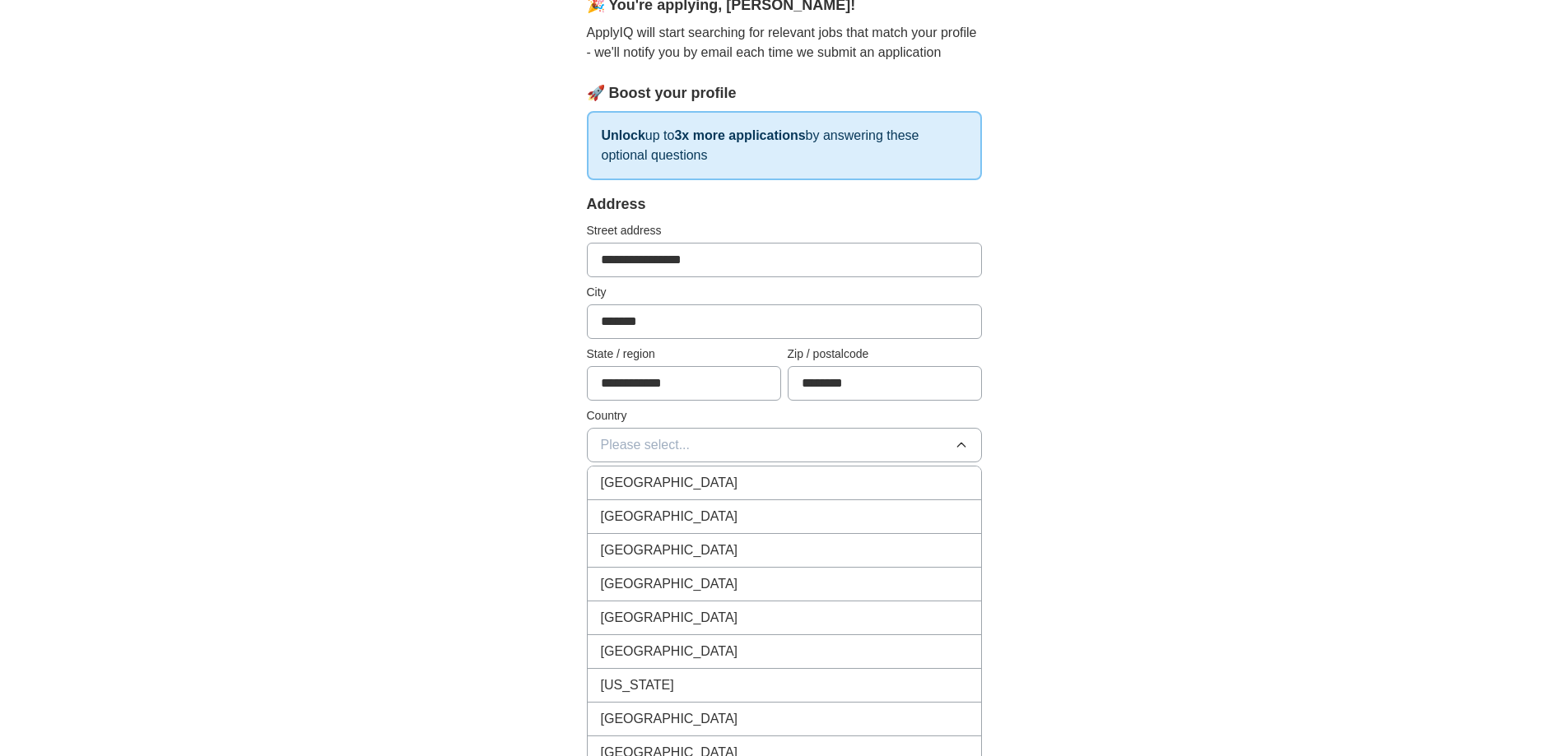
click at [776, 483] on div "[GEOGRAPHIC_DATA]" at bounding box center [784, 482] width 368 height 20
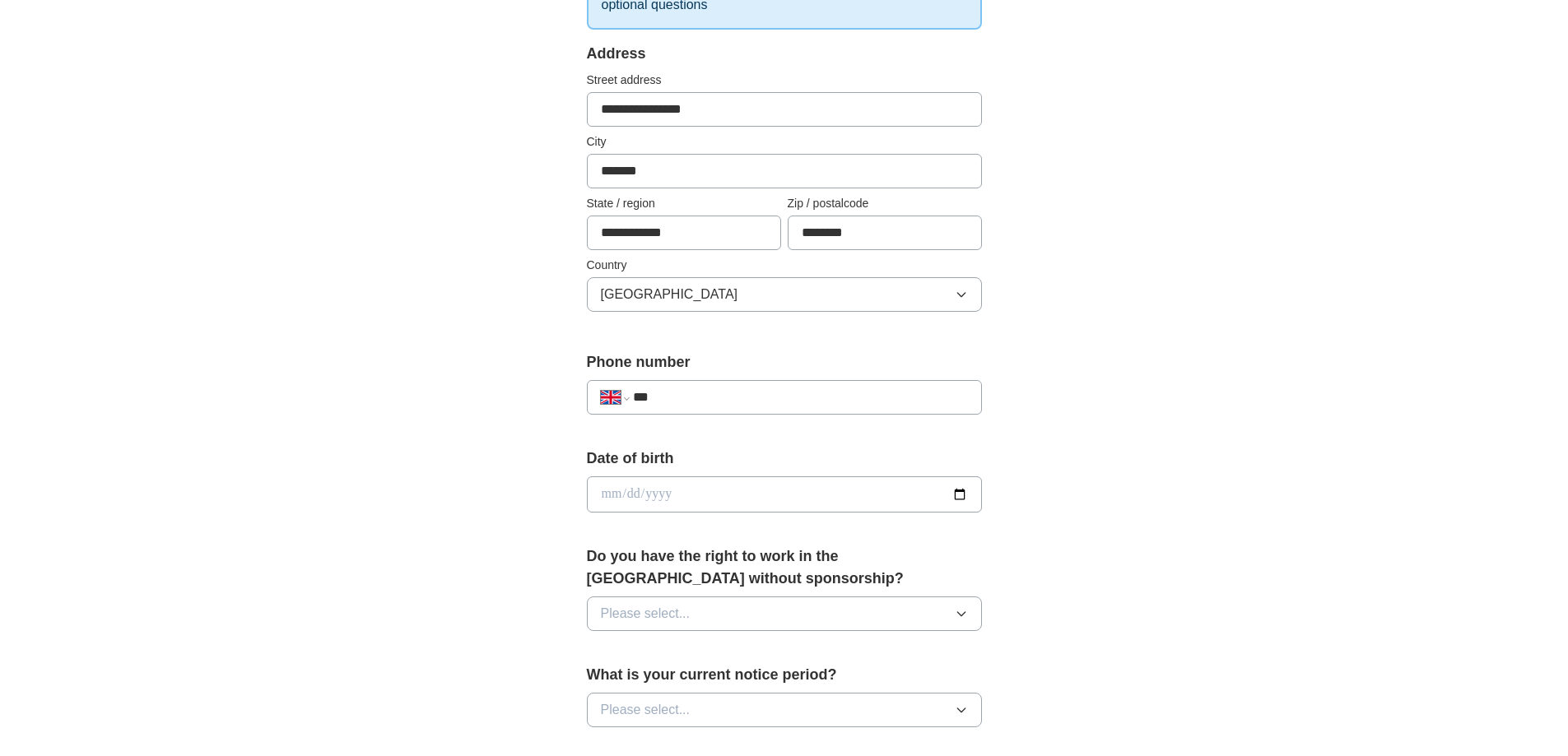
scroll to position [329, 0]
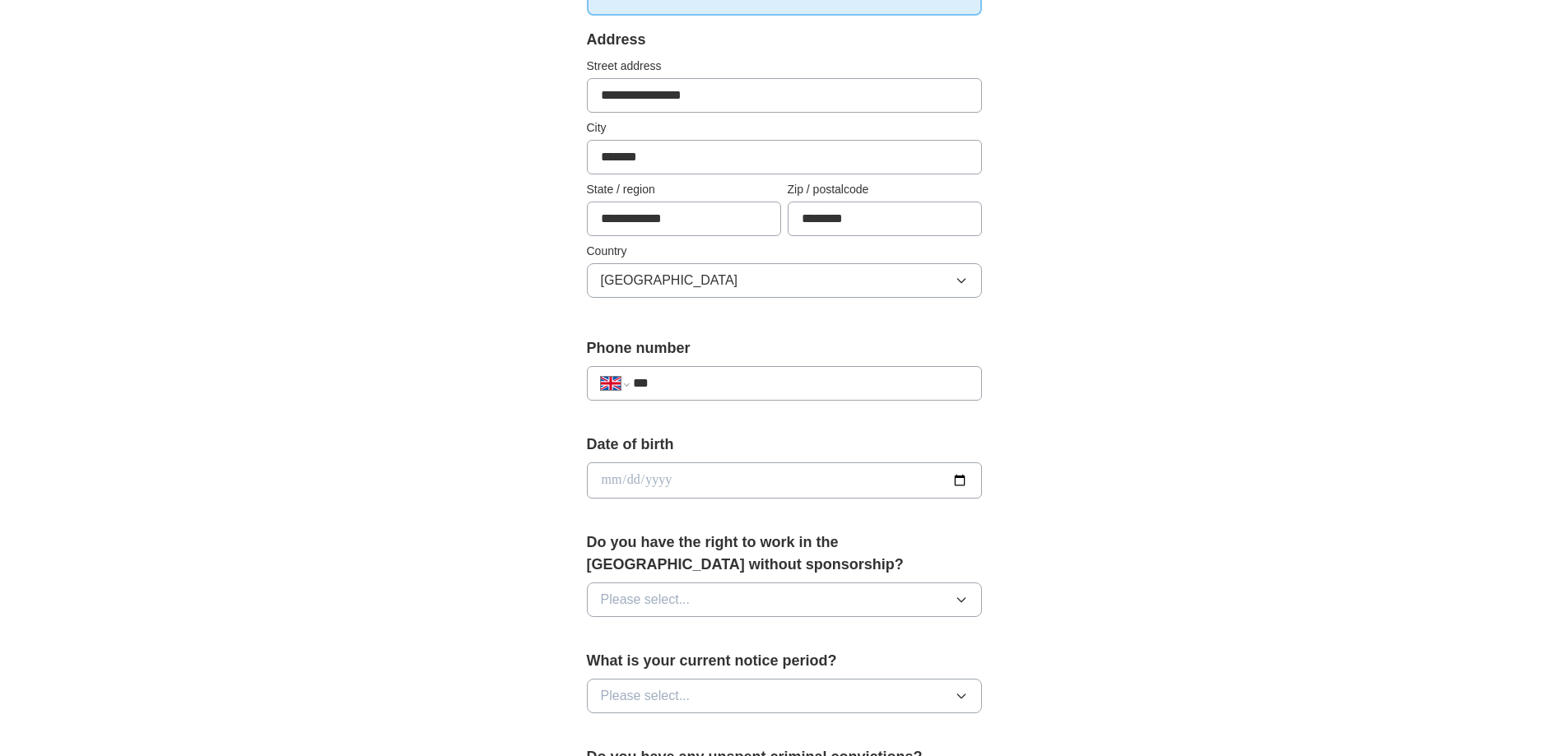
click at [769, 389] on input "***" at bounding box center [800, 383] width 334 height 20
type input "**********"
click at [755, 473] on input "date" at bounding box center [784, 480] width 395 height 37
type input "**********"
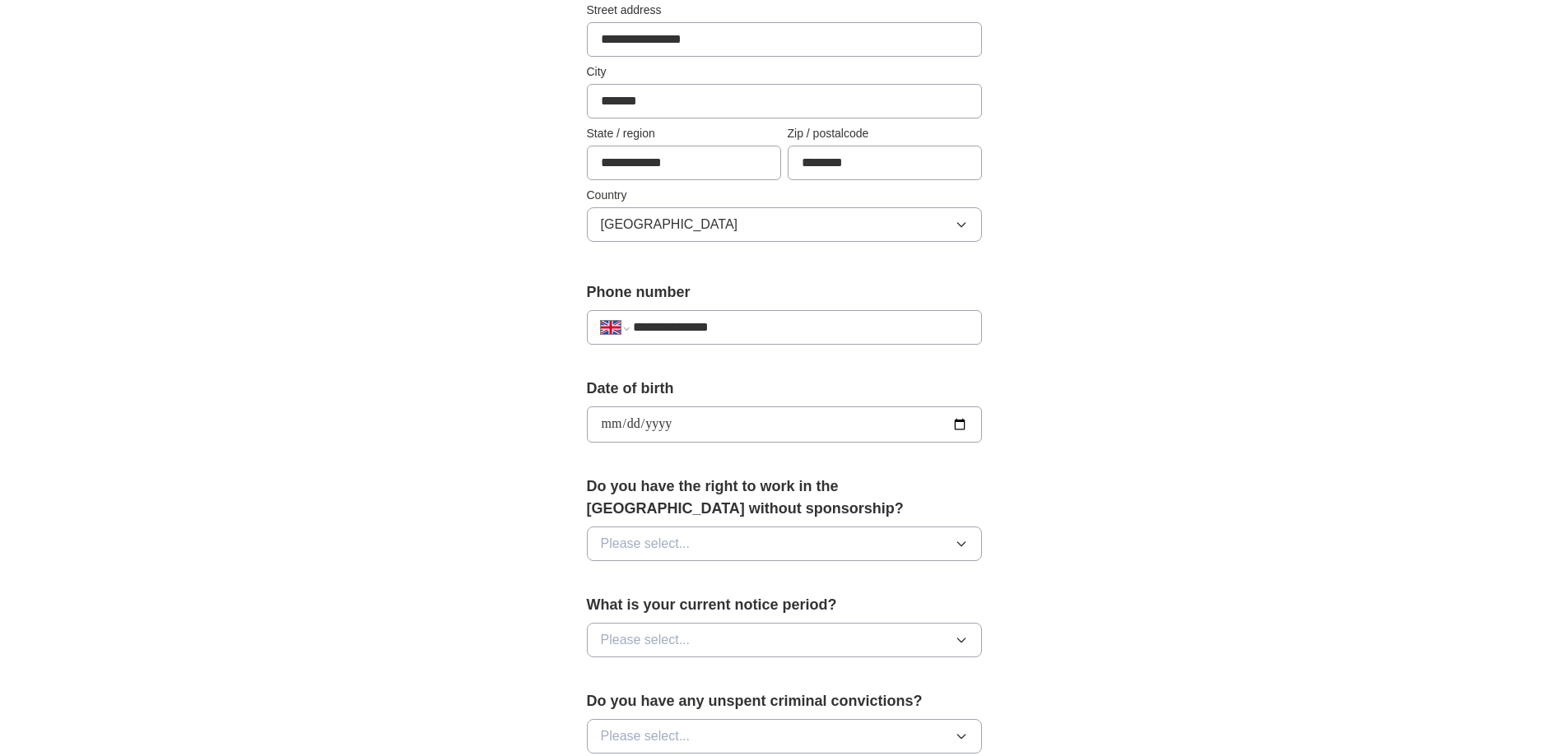
scroll to position [412, 0]
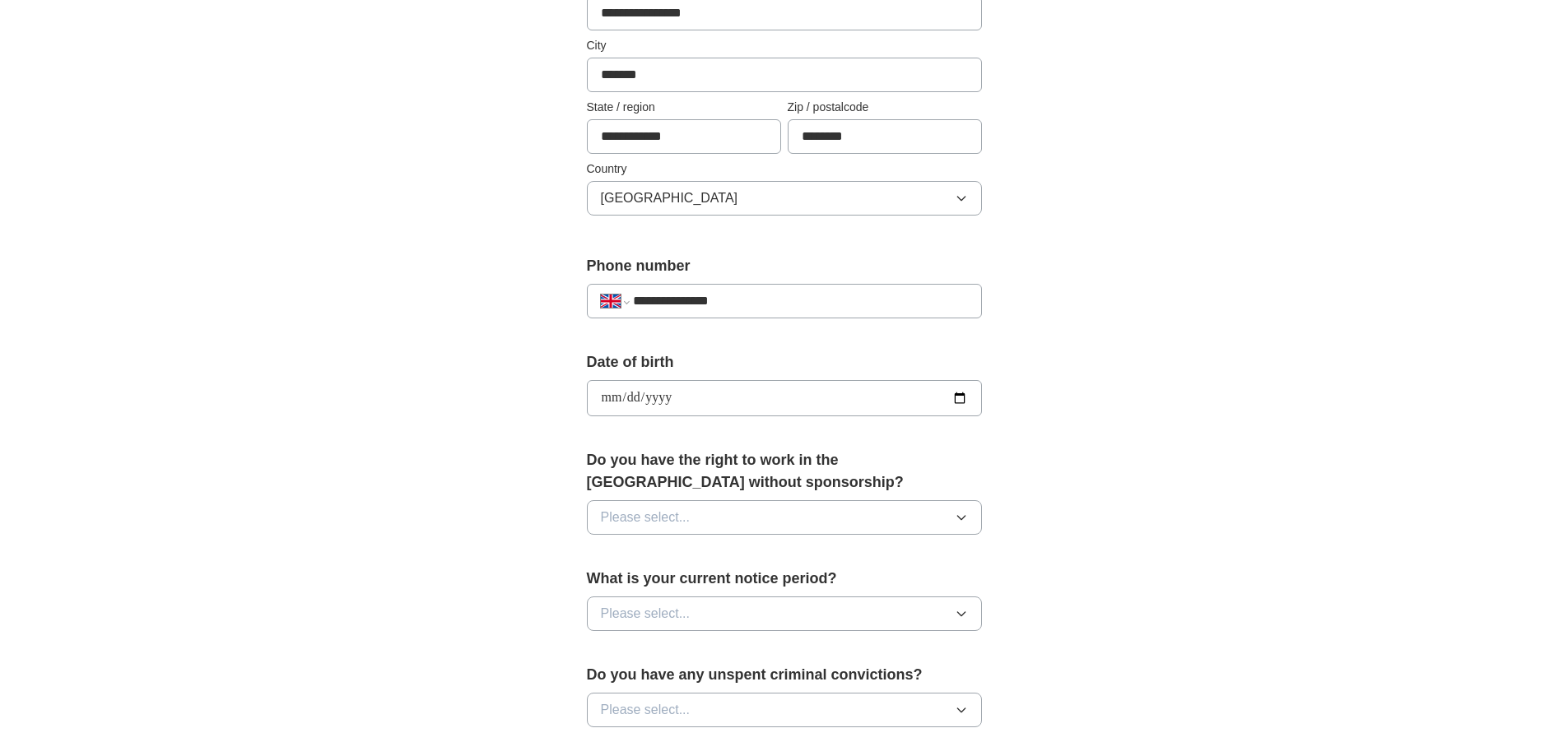
click at [921, 525] on button "Please select..." at bounding box center [784, 517] width 395 height 35
click at [789, 564] on div "Yes" at bounding box center [784, 554] width 368 height 20
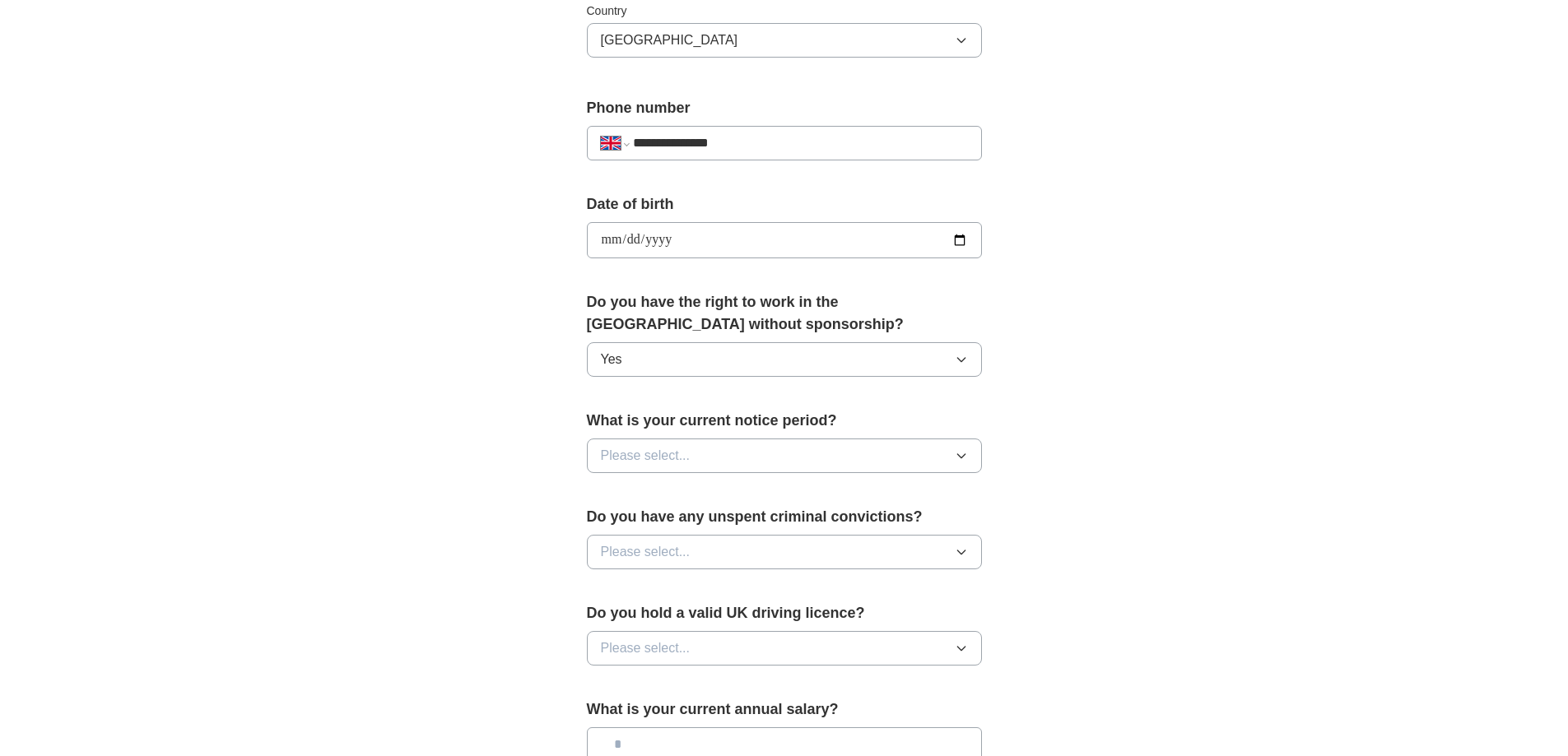
scroll to position [576, 0]
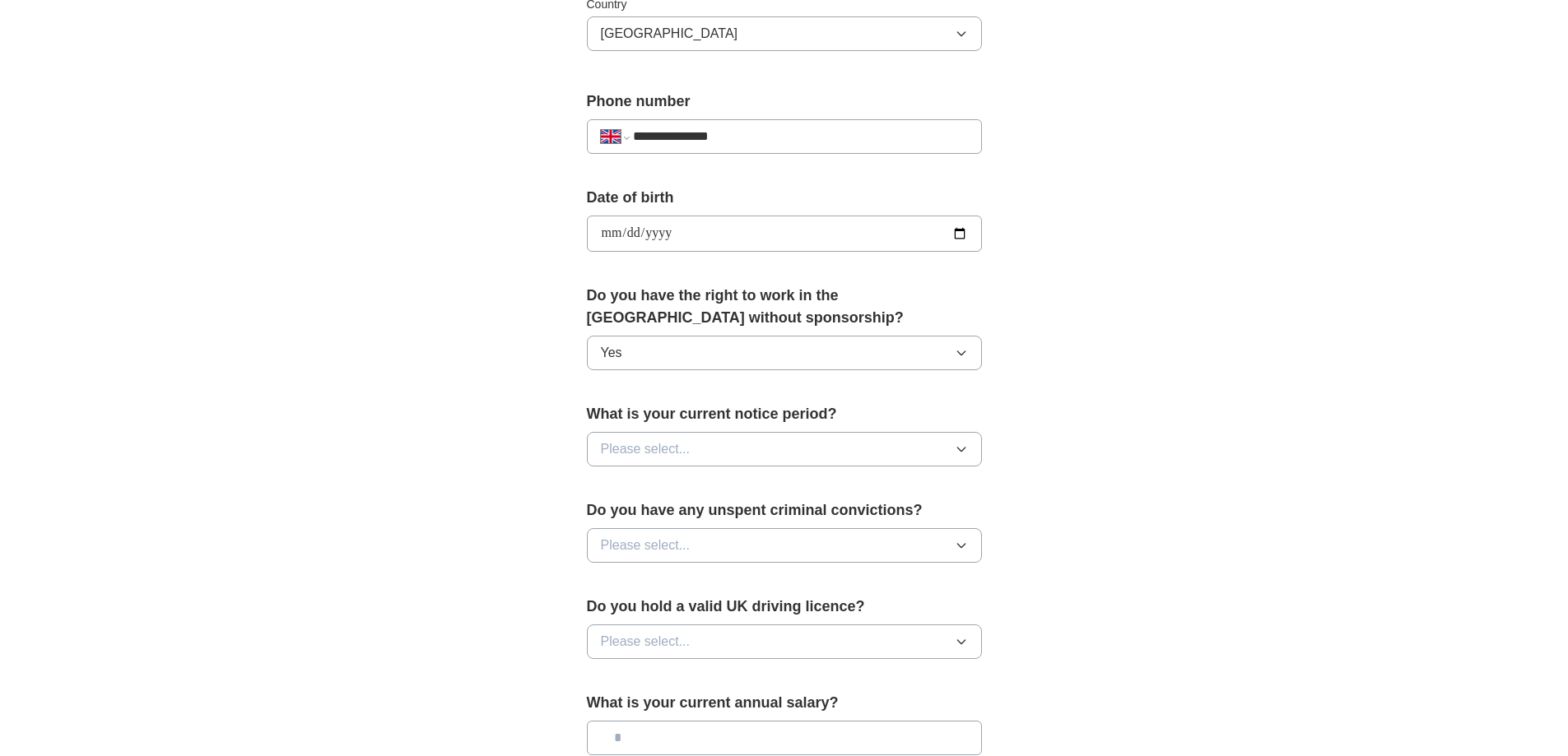
click at [881, 448] on button "Please select..." at bounding box center [784, 449] width 395 height 35
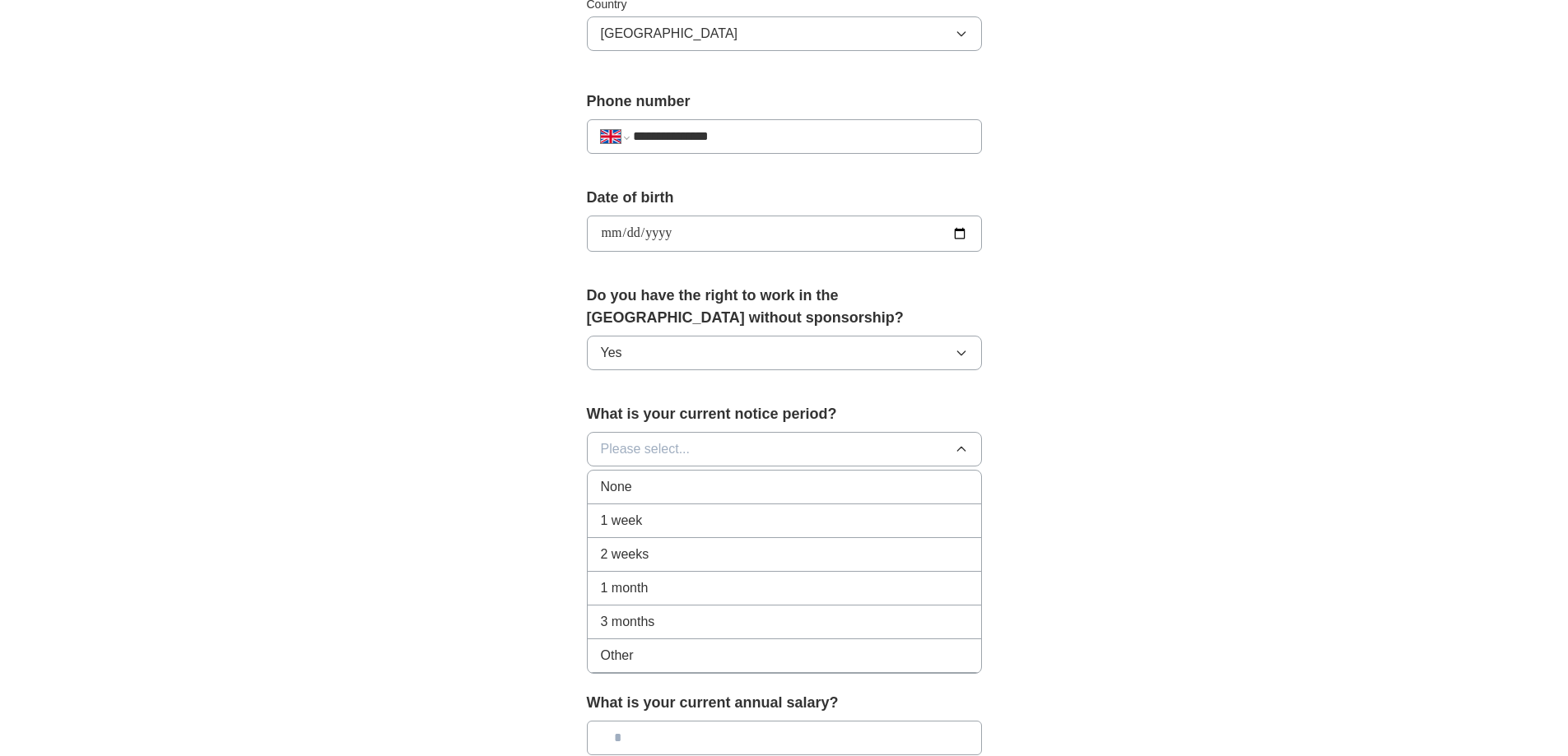
click at [798, 543] on li "2 weeks" at bounding box center [784, 555] width 393 height 34
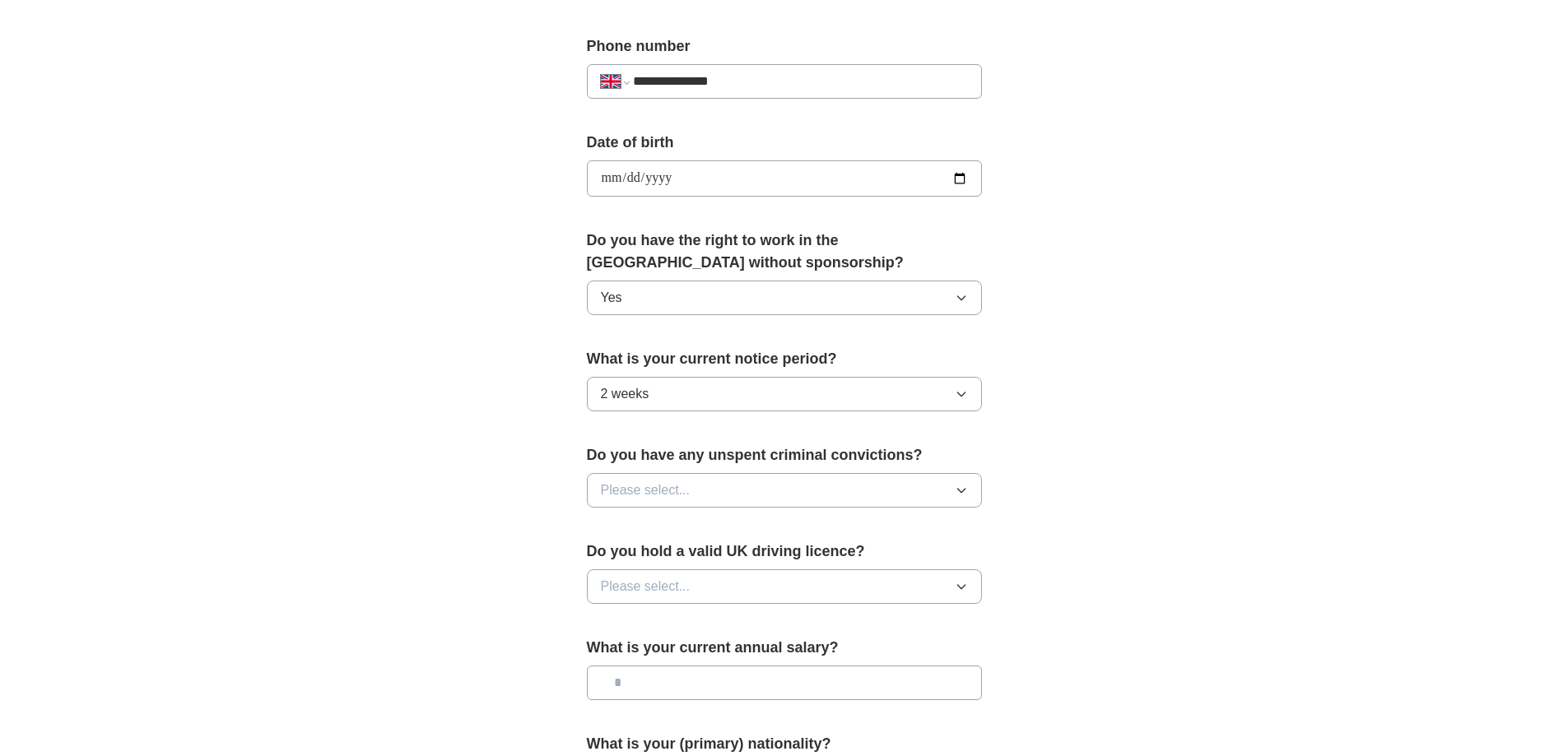
scroll to position [658, 0]
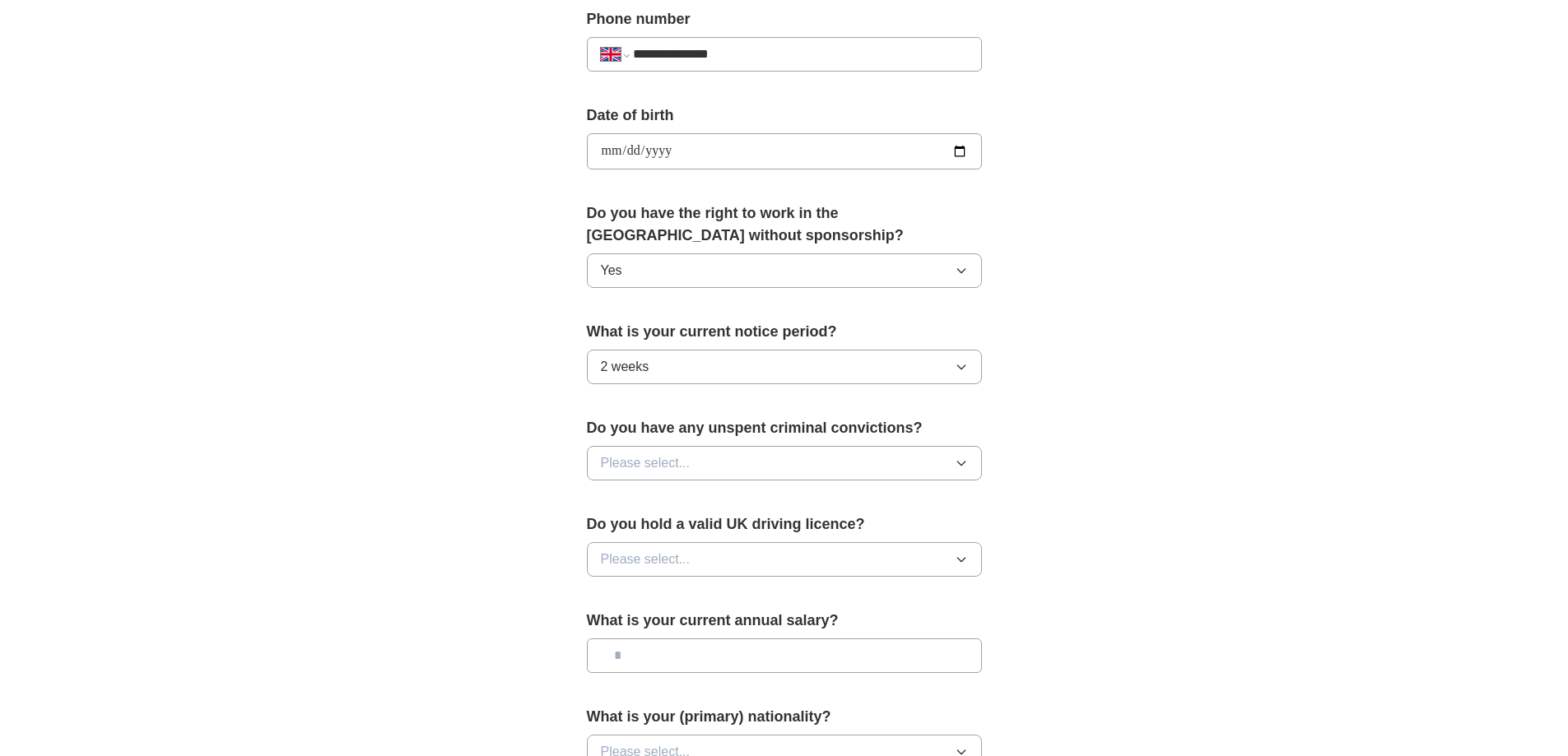
click at [955, 469] on icon "button" at bounding box center [961, 463] width 13 height 13
click at [836, 535] on div "No" at bounding box center [784, 534] width 368 height 20
click at [956, 553] on icon "button" at bounding box center [961, 559] width 13 height 13
click at [855, 581] on li "Yes" at bounding box center [784, 598] width 393 height 34
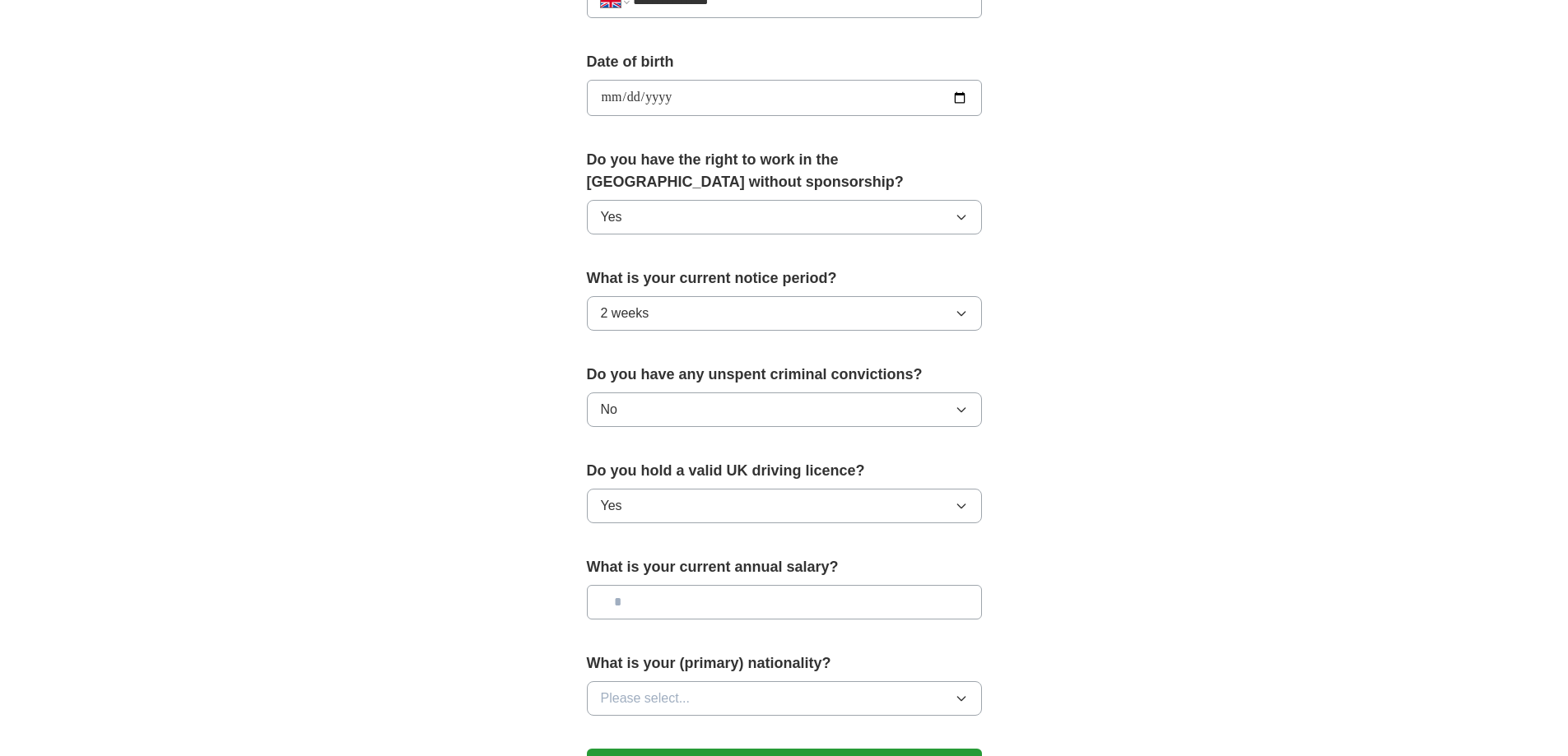
scroll to position [741, 0]
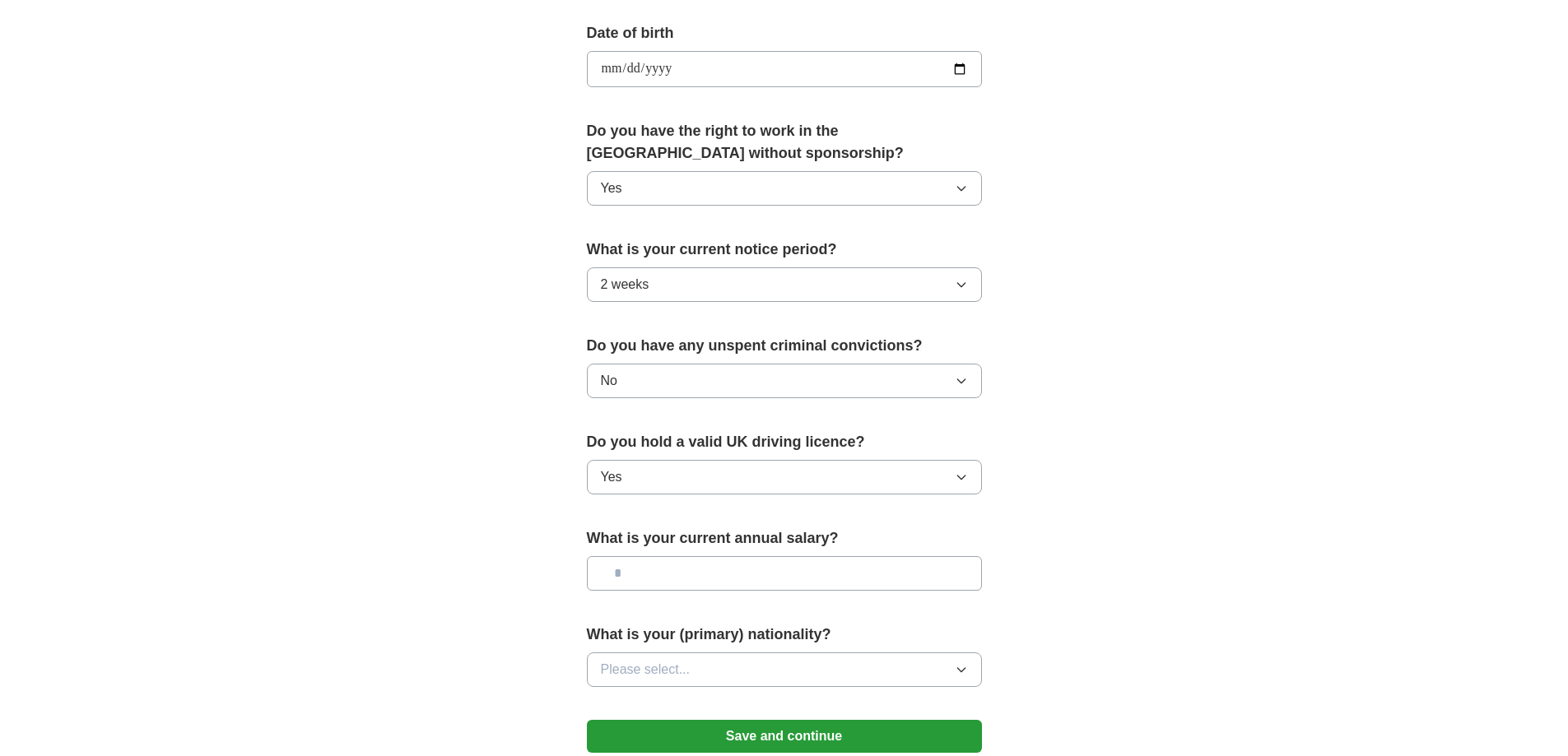
click at [852, 571] on input "text" at bounding box center [784, 573] width 395 height 35
type input "*******"
click at [1187, 532] on div "**********" at bounding box center [784, 48] width 1053 height 1476
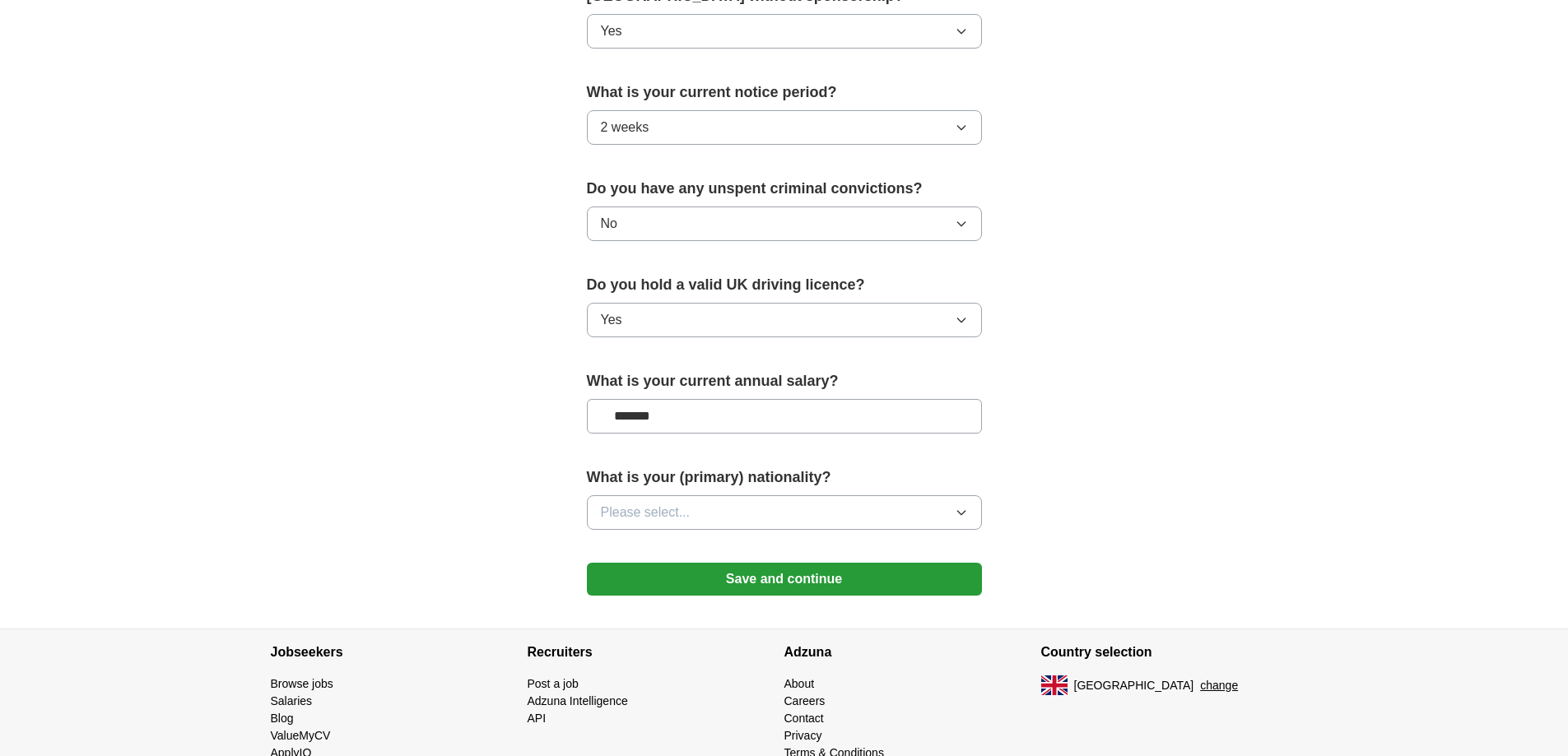
scroll to position [905, 0]
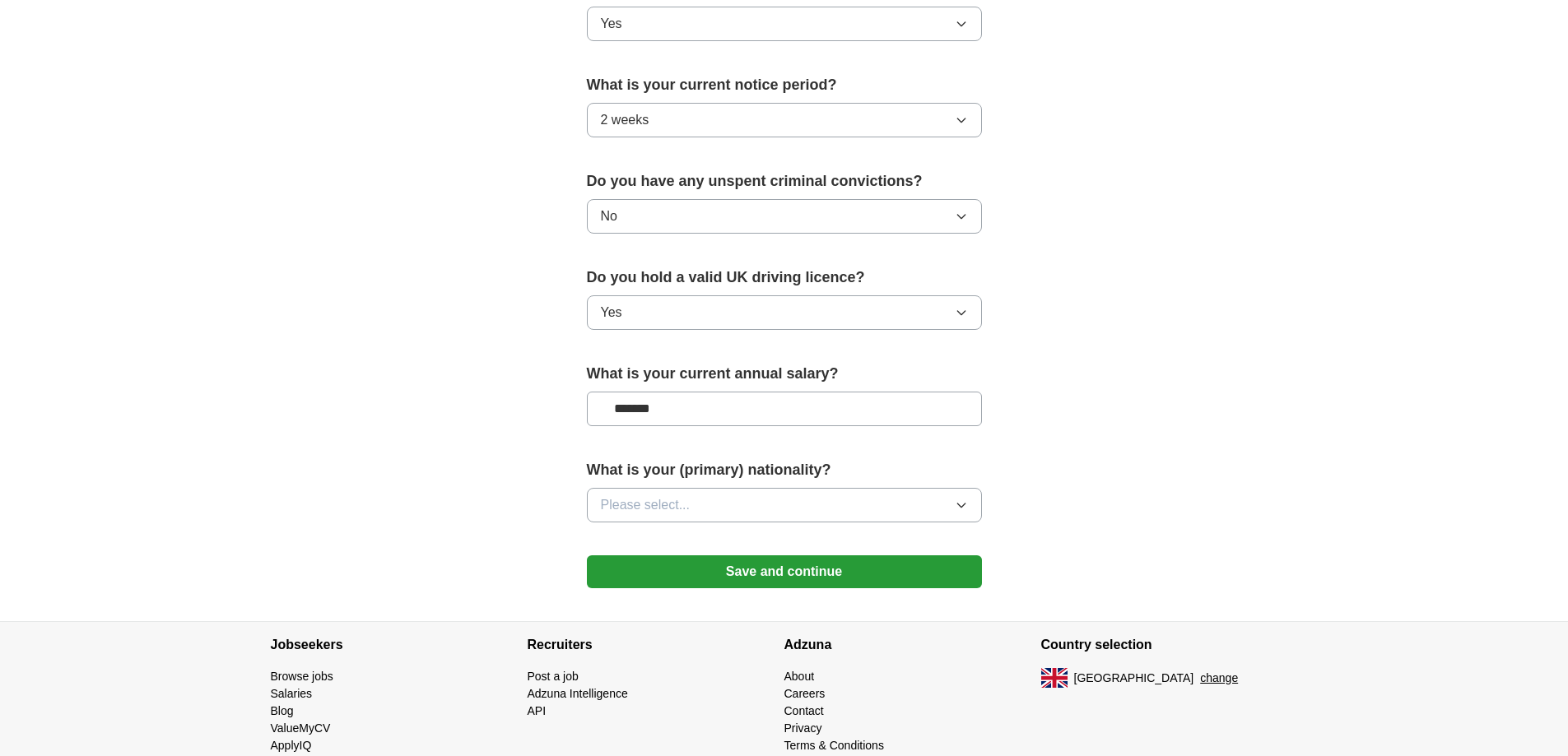
click at [904, 503] on button "Please select..." at bounding box center [784, 505] width 395 height 35
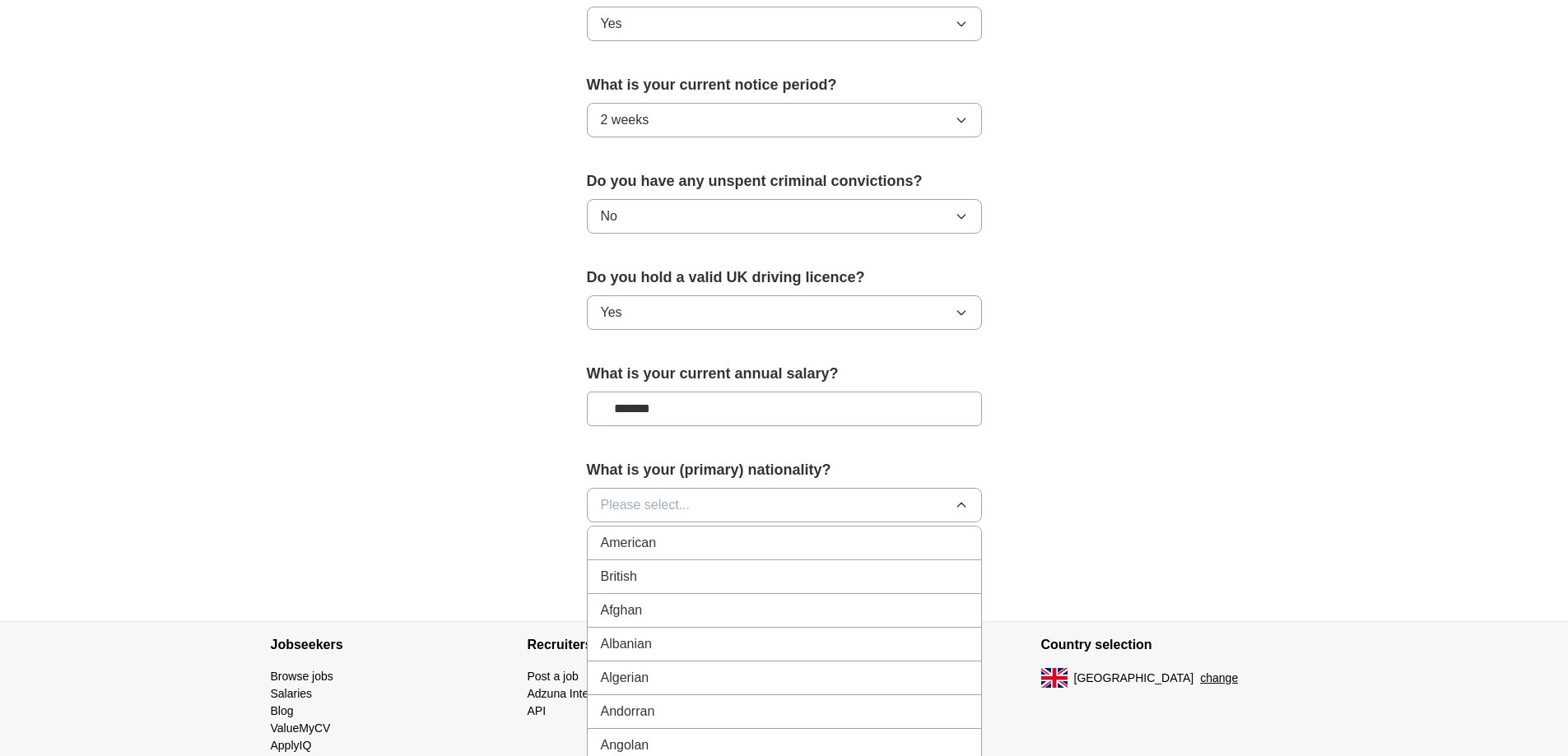
click at [807, 570] on div "British" at bounding box center [784, 577] width 368 height 20
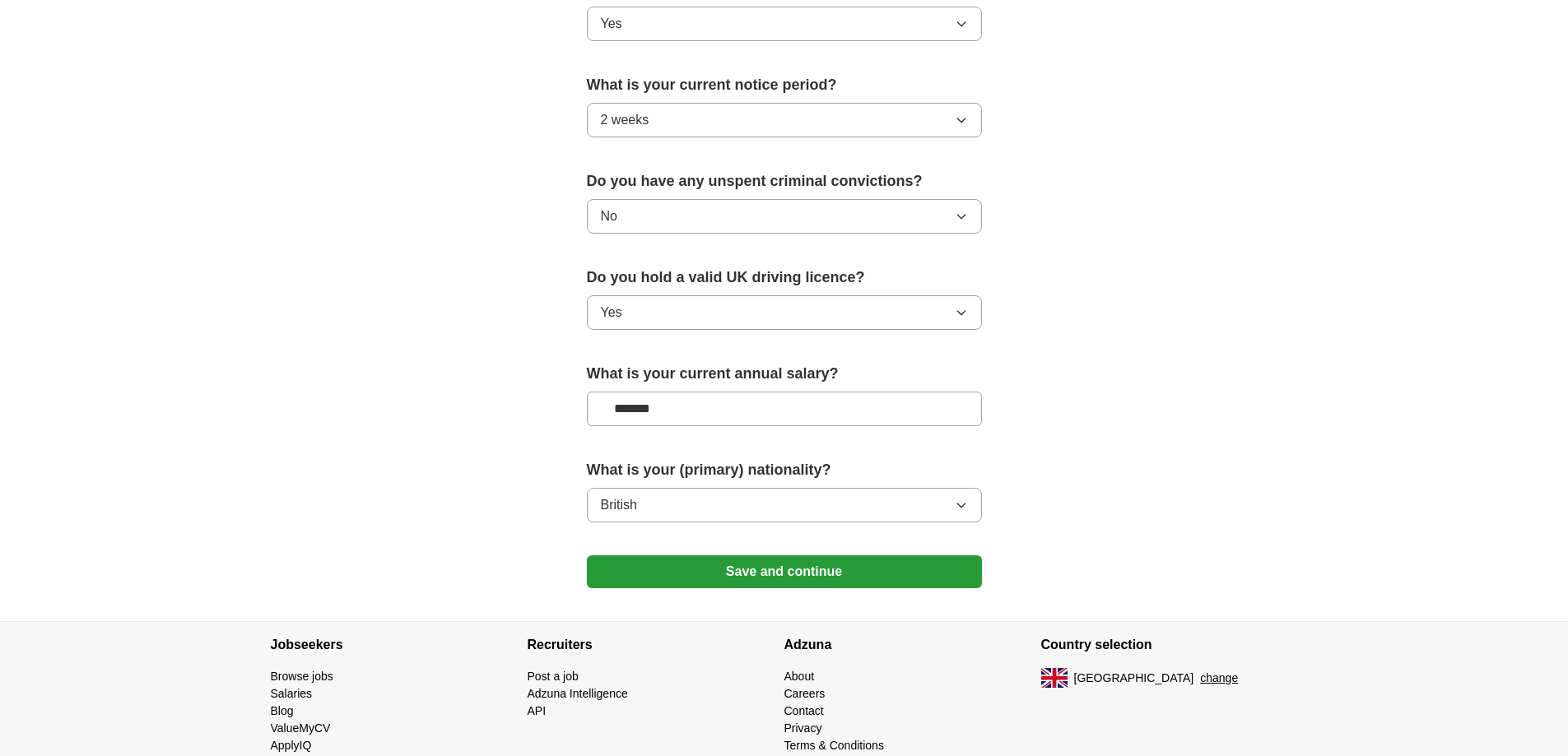
click at [835, 571] on button "Save and continue" at bounding box center [784, 571] width 395 height 33
